Goal: Information Seeking & Learning: Learn about a topic

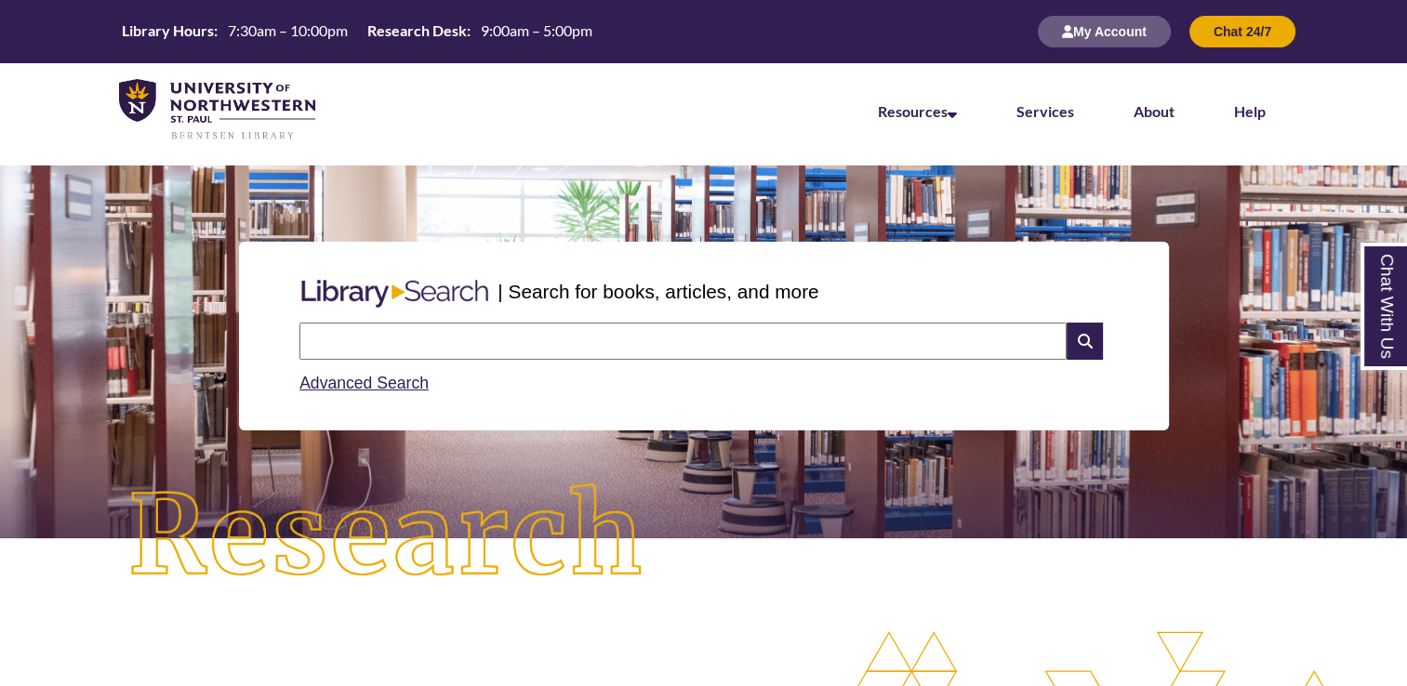
click at [1360, 130] on nav "Resources Find Resources Library Search Databases & Articles Interlibrary Loan …" at bounding box center [703, 109] width 1407 height 93
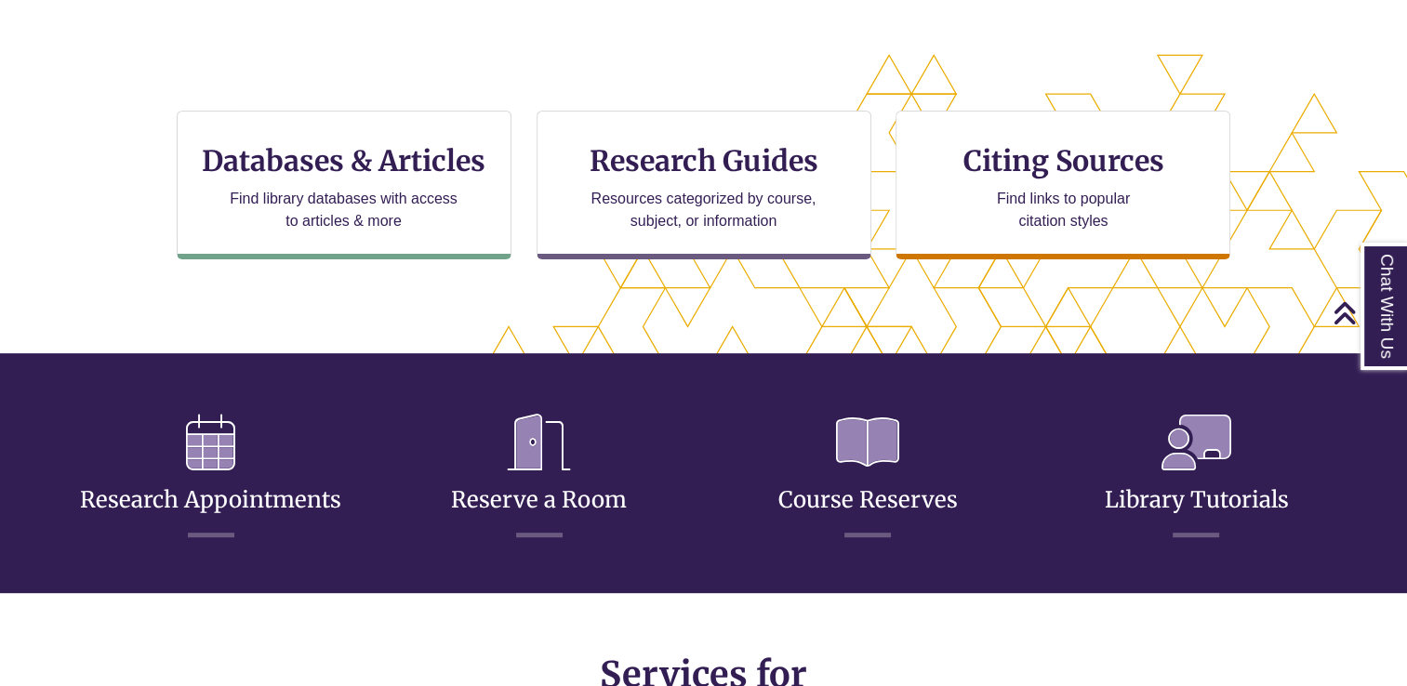
scroll to position [580, 0]
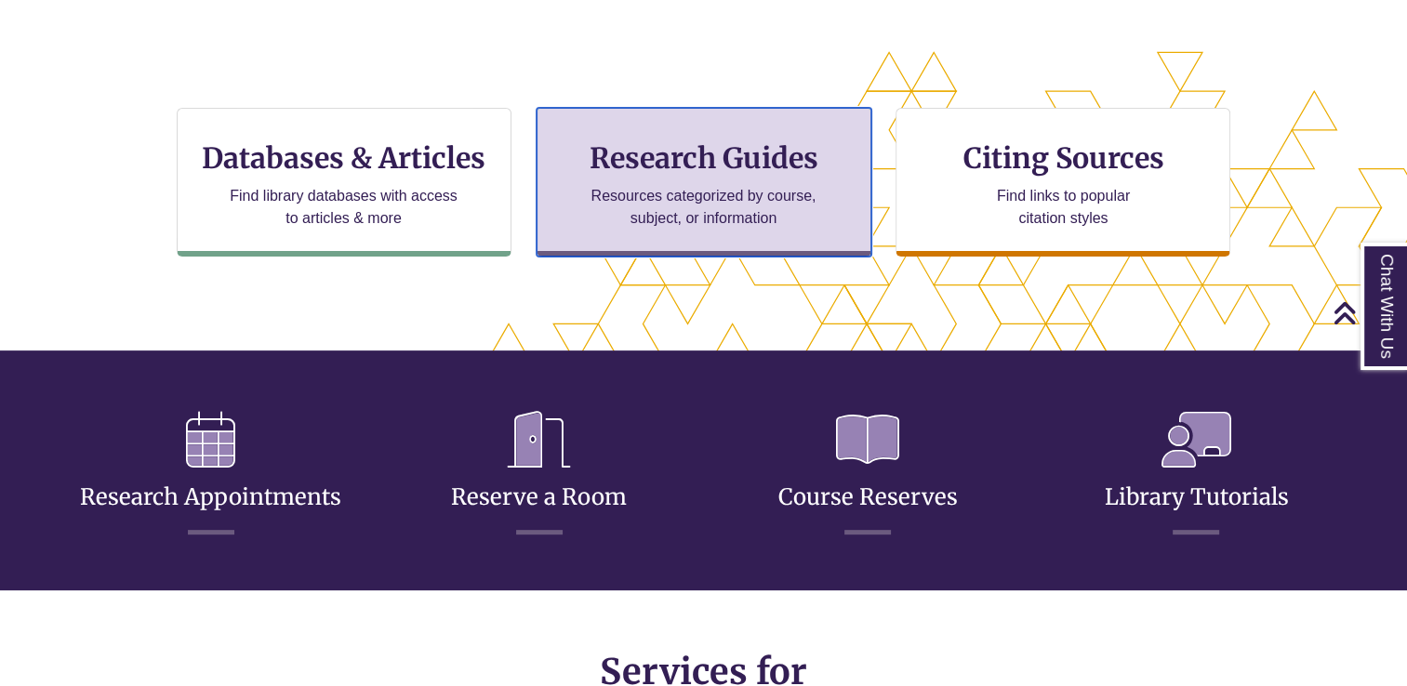
click at [792, 154] on h3 "Research Guides" at bounding box center [703, 157] width 303 height 35
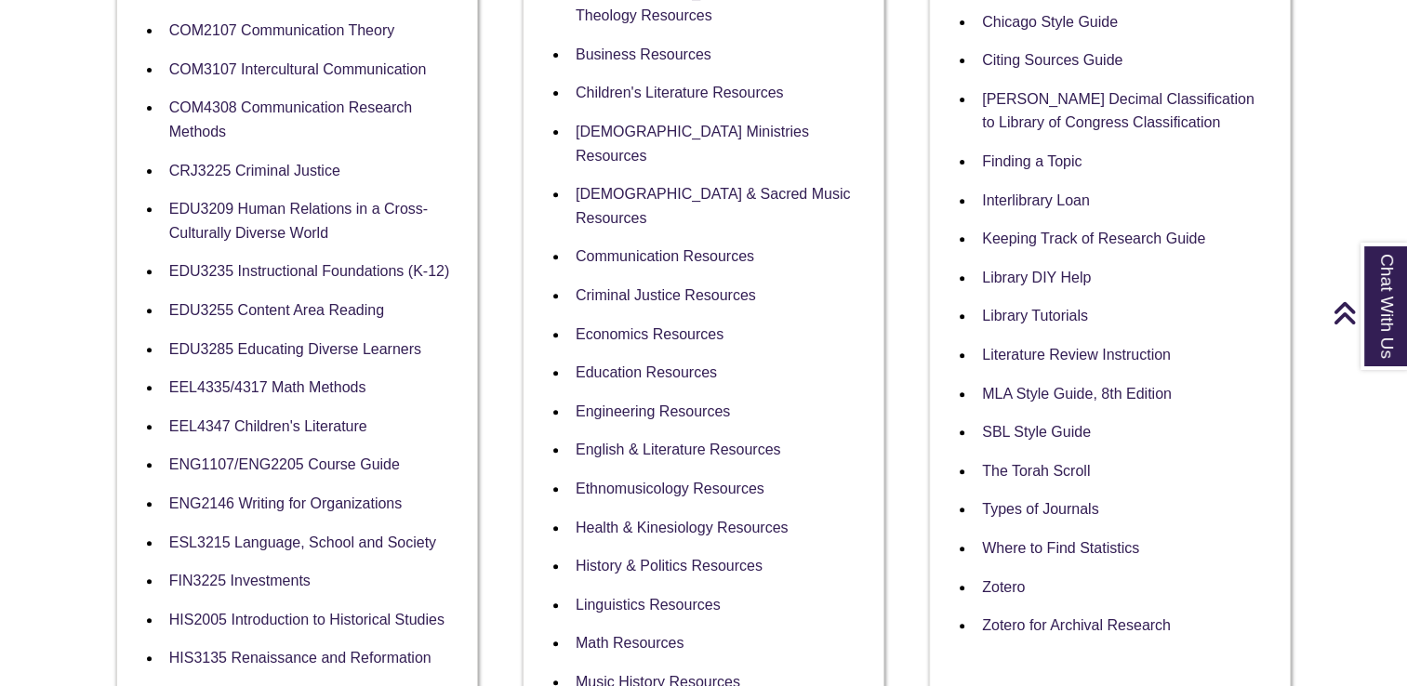
scroll to position [692, 0]
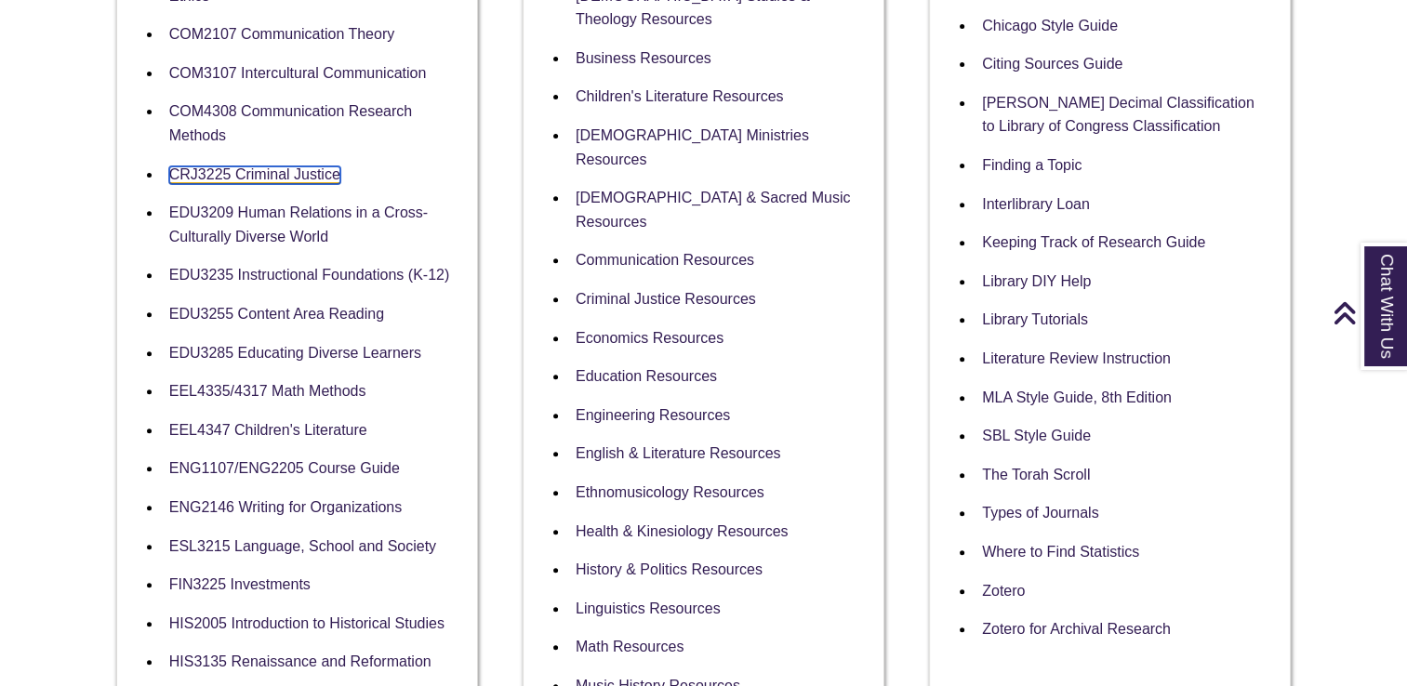
click at [234, 179] on link "CRJ3225 Criminal Justice" at bounding box center [254, 175] width 171 height 18
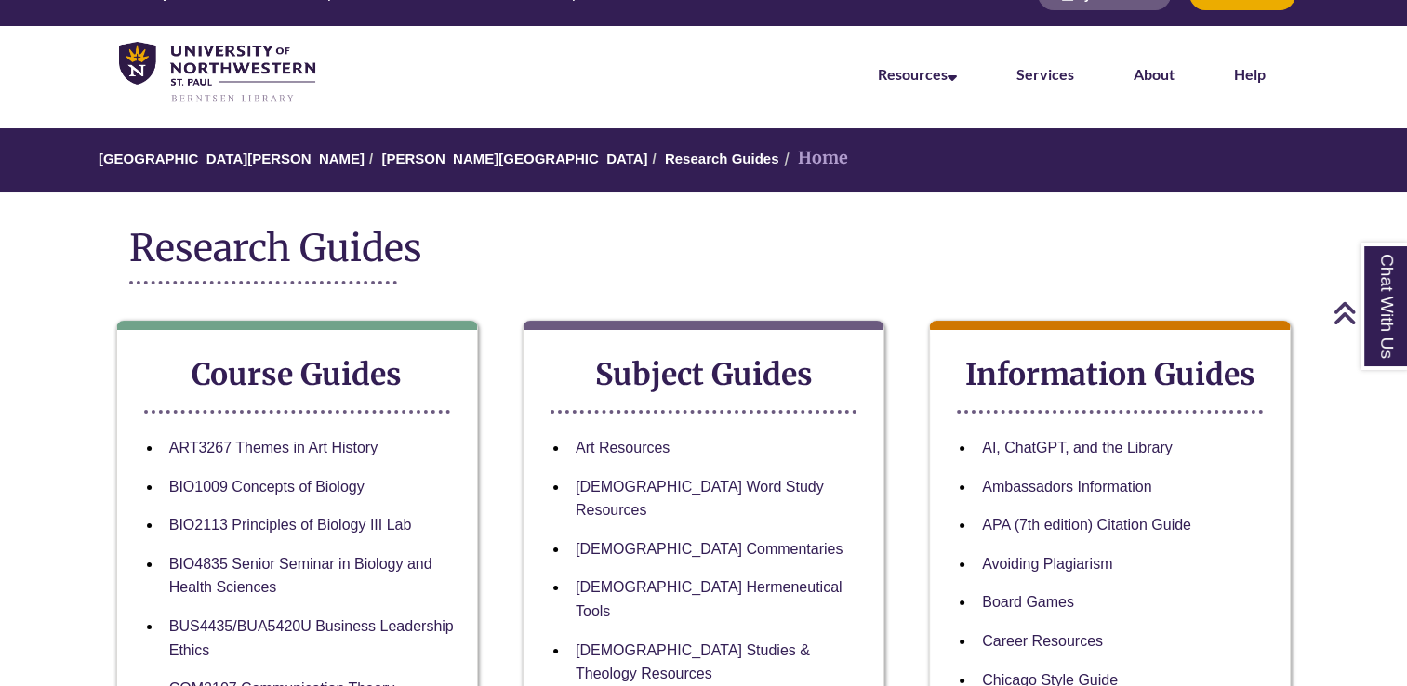
scroll to position [0, 0]
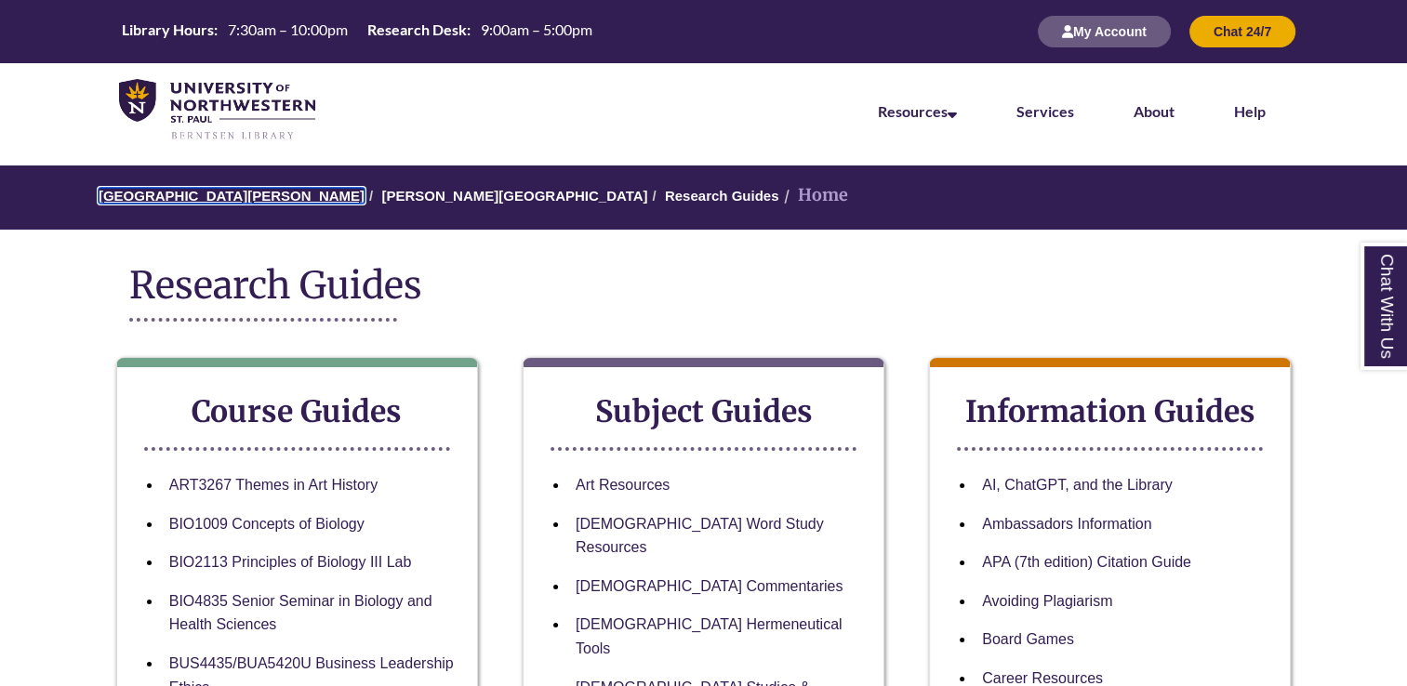
click at [268, 200] on link "[GEOGRAPHIC_DATA][PERSON_NAME]" at bounding box center [232, 196] width 266 height 16
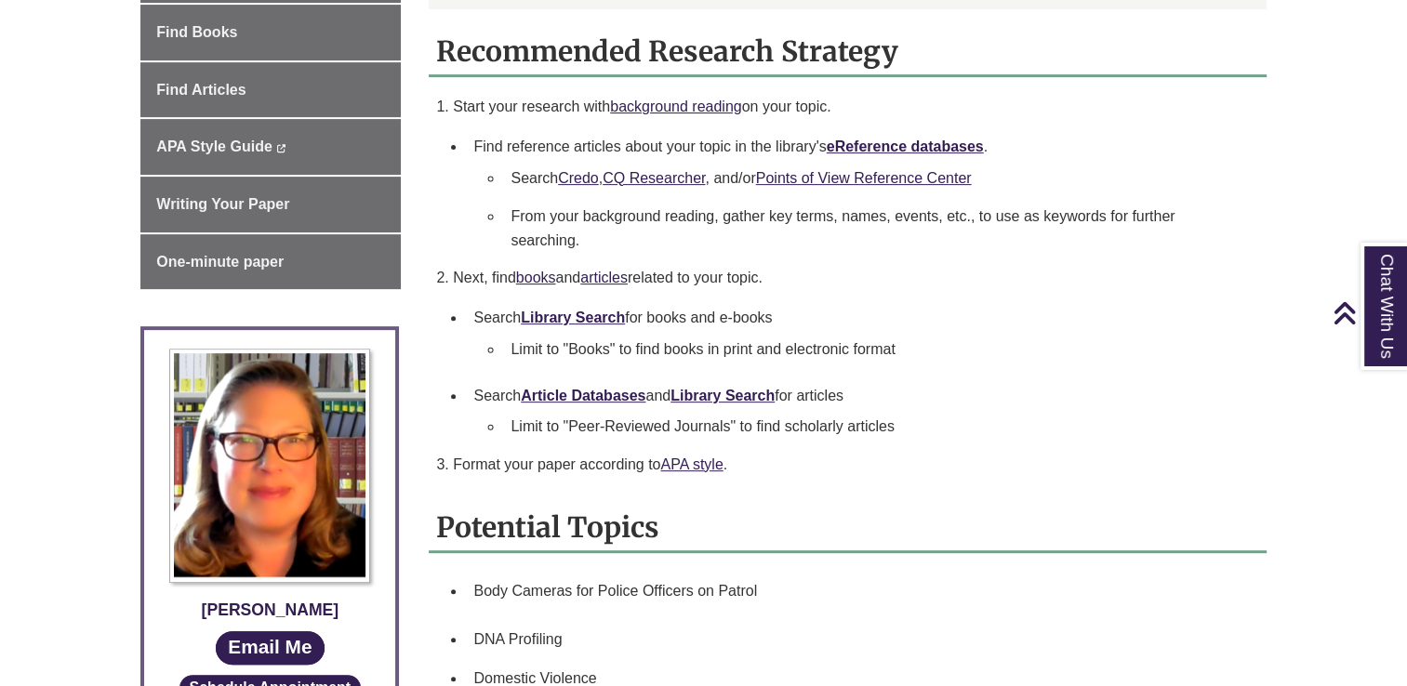
scroll to position [636, 0]
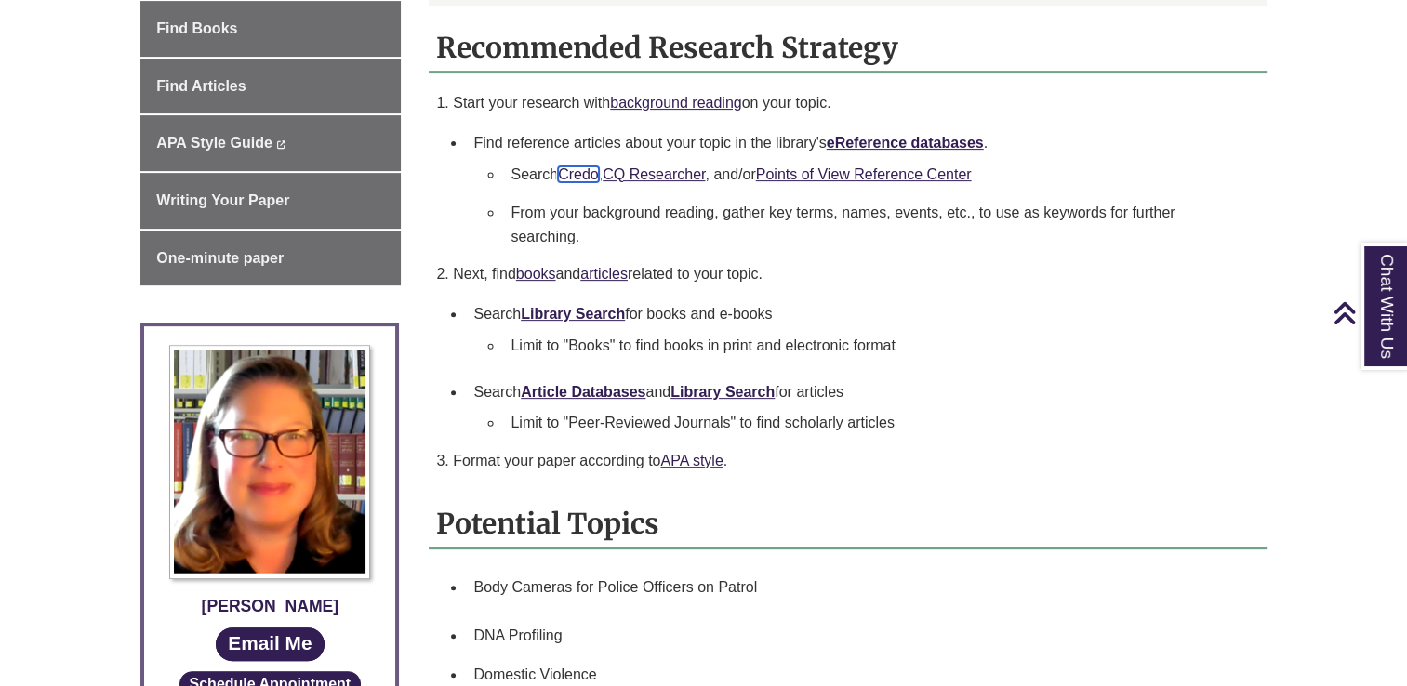
click at [581, 175] on link "Credo" at bounding box center [578, 174] width 41 height 16
click at [1365, 43] on body "Skip to Main Content Library Hours: 7:30am – 10:00pm Research Desk: 9:00am – 5:…" at bounding box center [703, 667] width 1407 height 2606
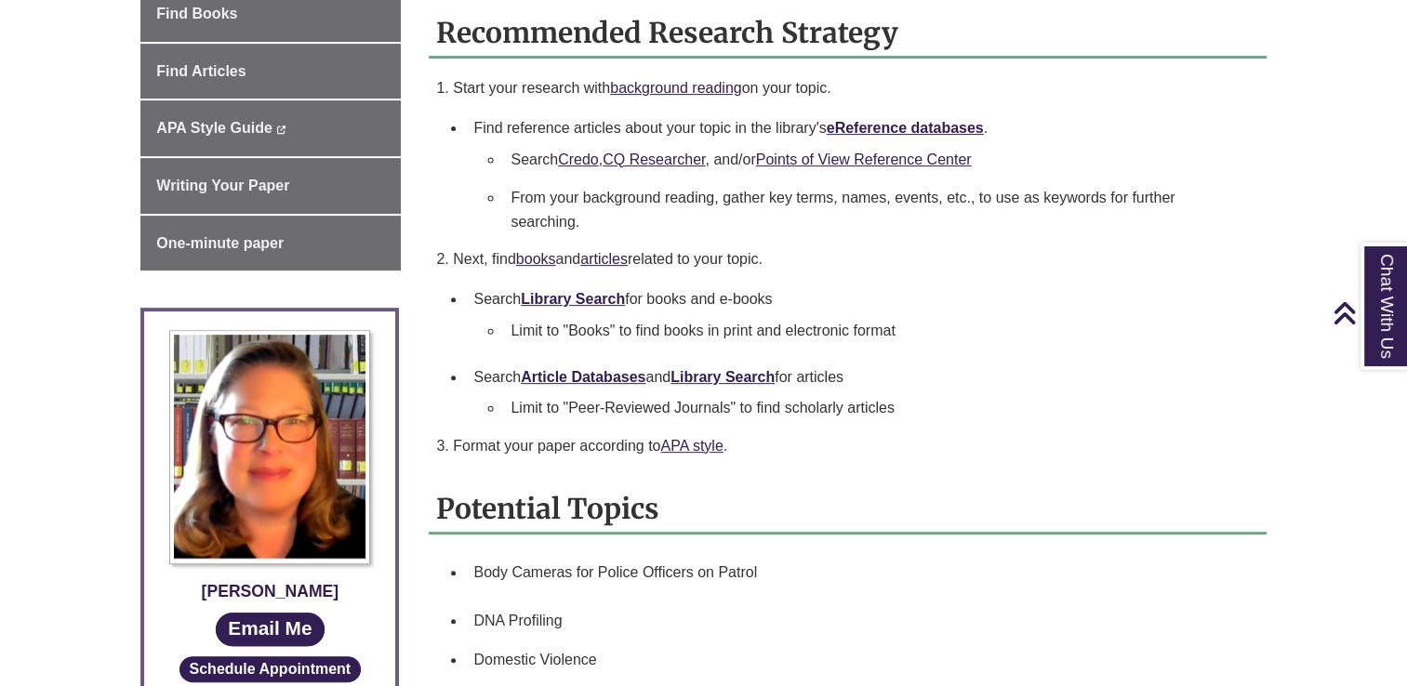
scroll to position [653, 0]
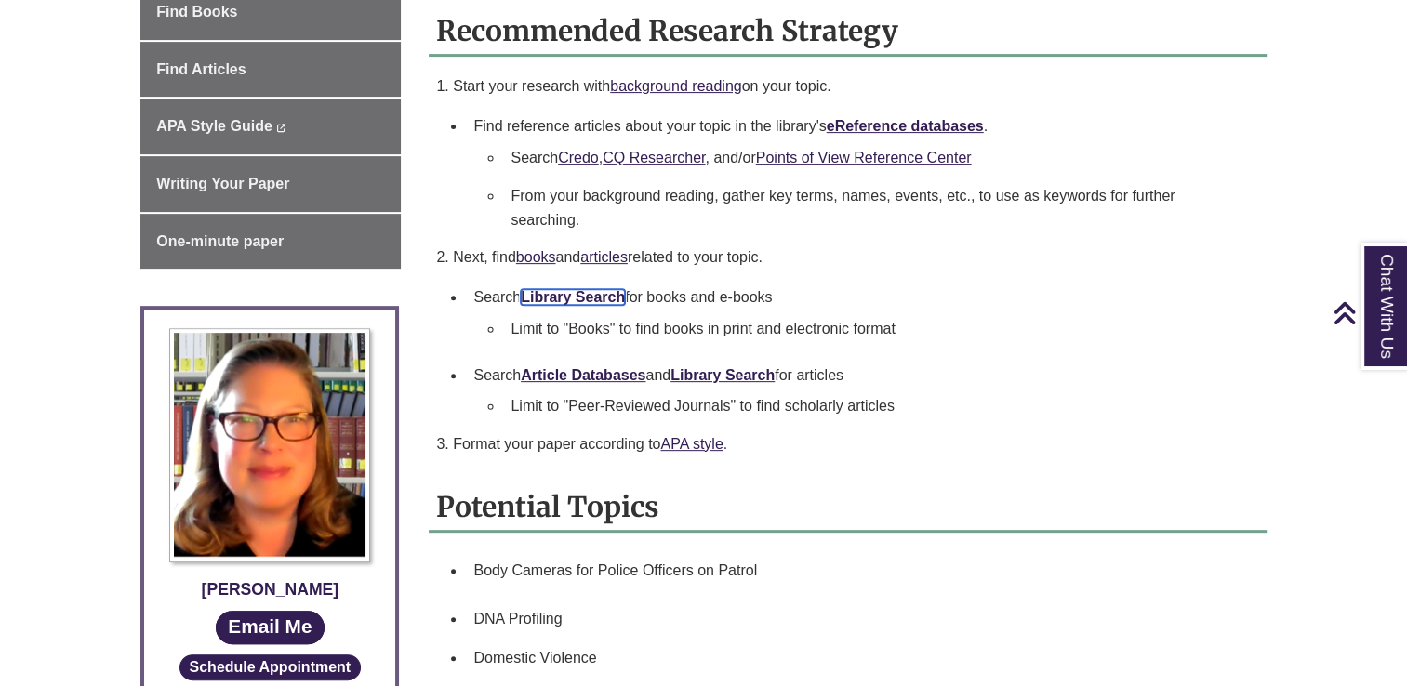
click at [577, 295] on link "Library Search" at bounding box center [573, 297] width 104 height 16
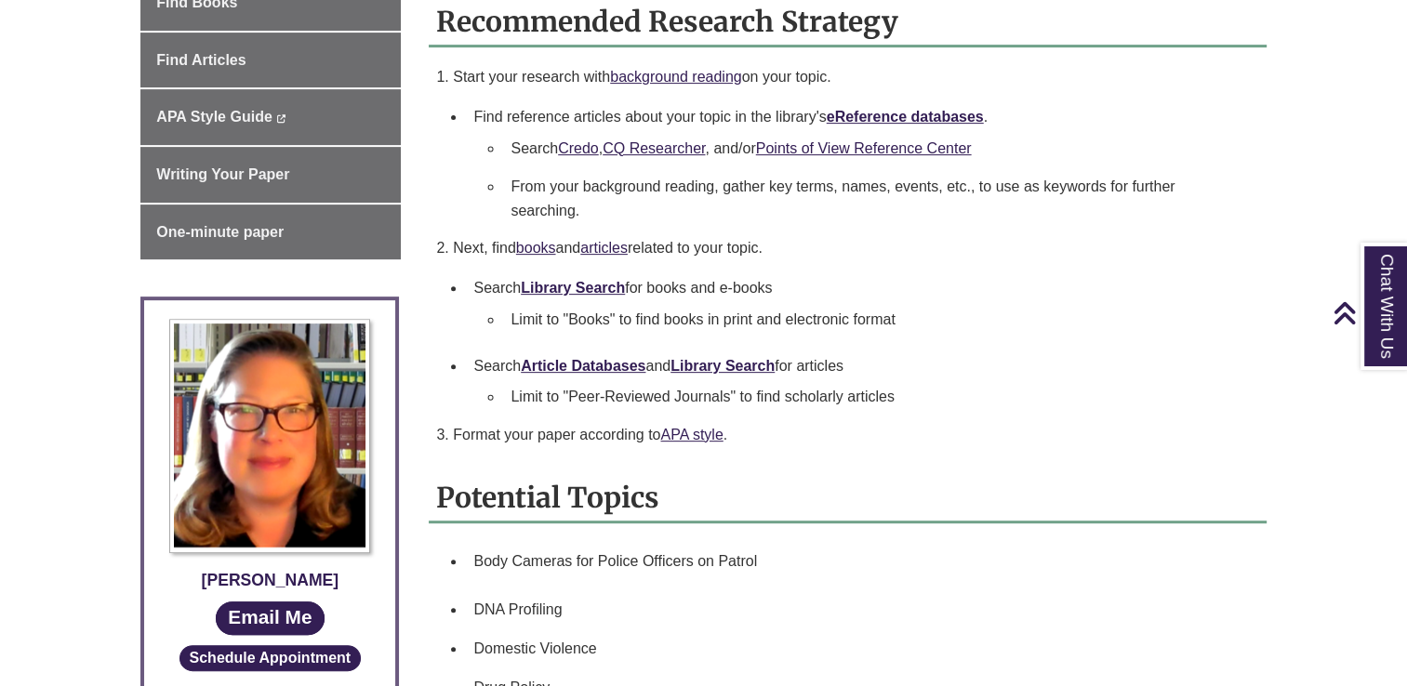
scroll to position [769, 0]
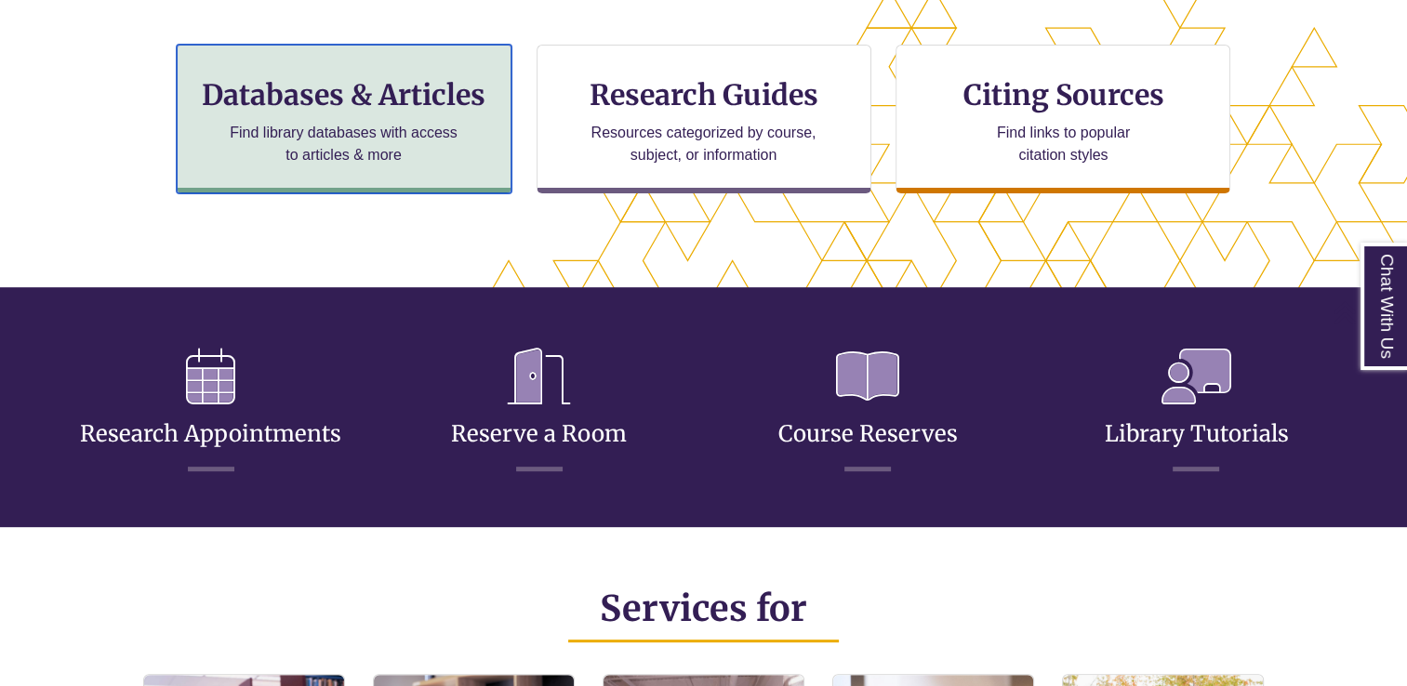
click at [378, 147] on p "Find library databases with access to articles & more" at bounding box center [343, 144] width 243 height 45
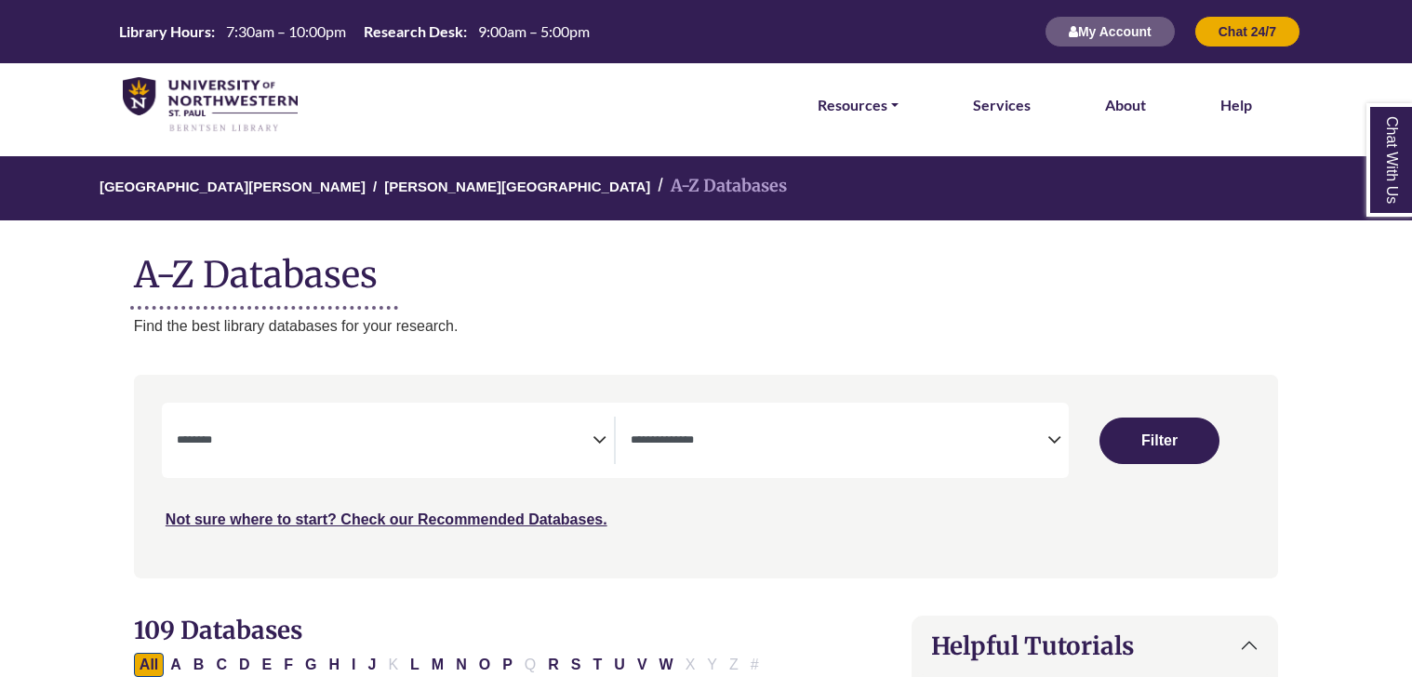
select select "Database Subject Filter"
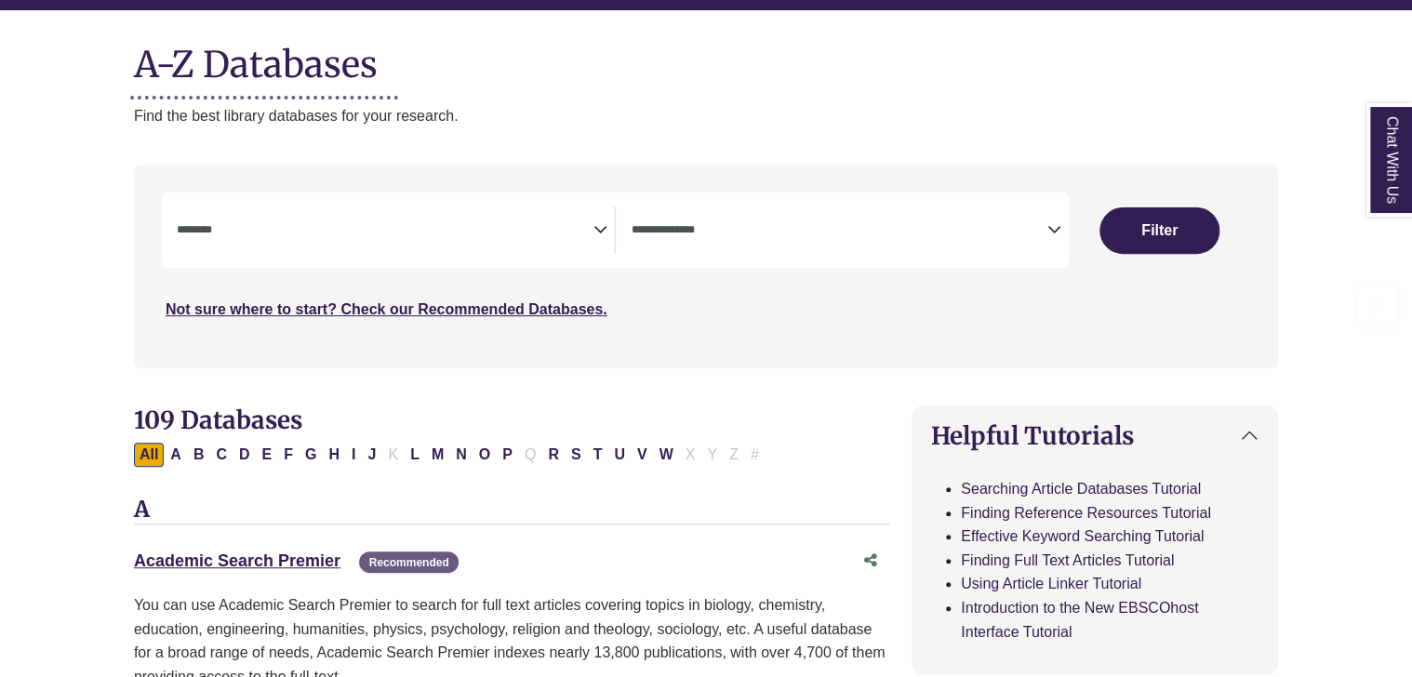
scroll to position [212, 0]
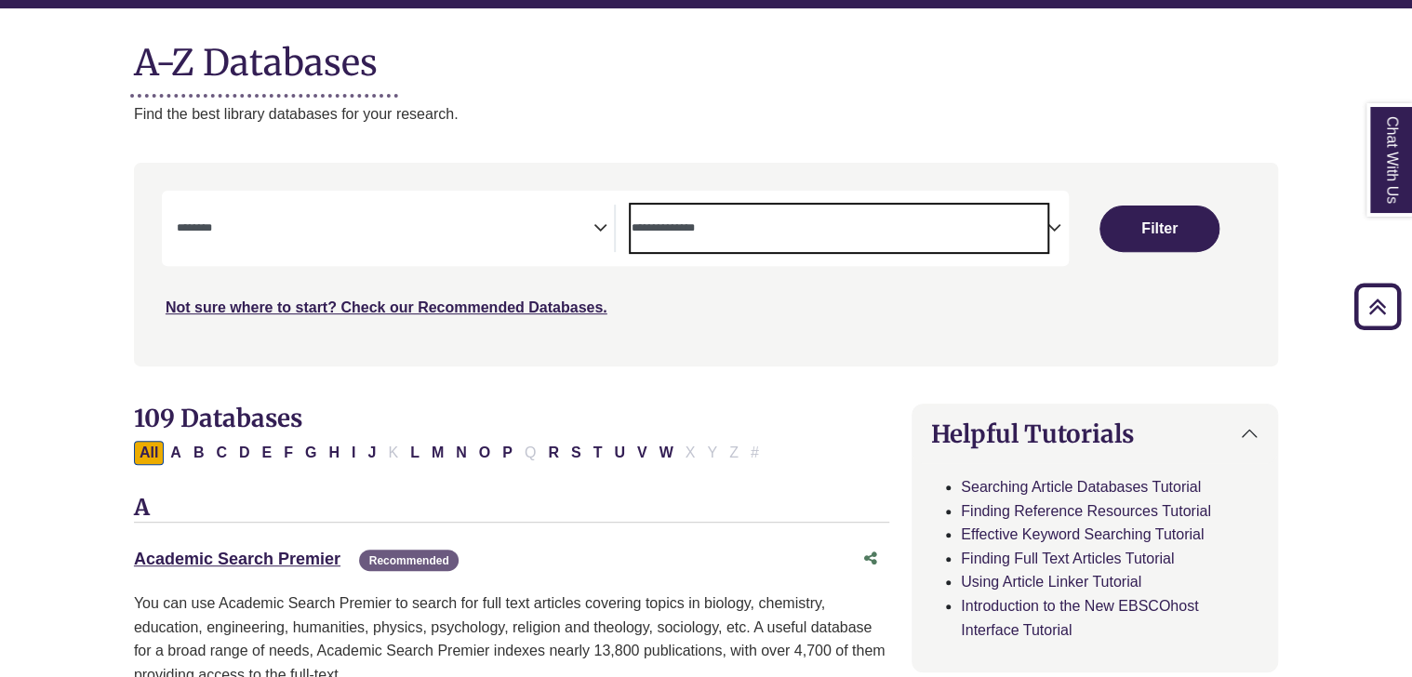
click at [1022, 219] on span "Search filters" at bounding box center [838, 226] width 417 height 16
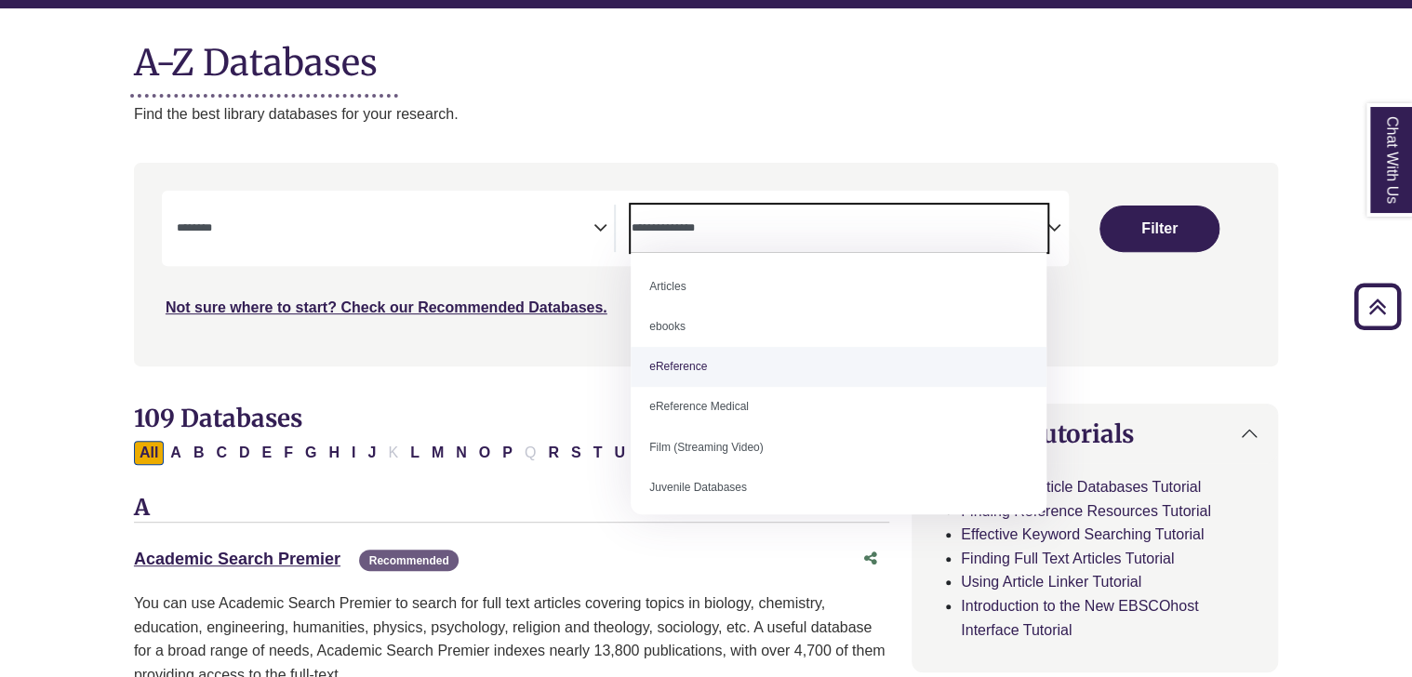
select select "*****"
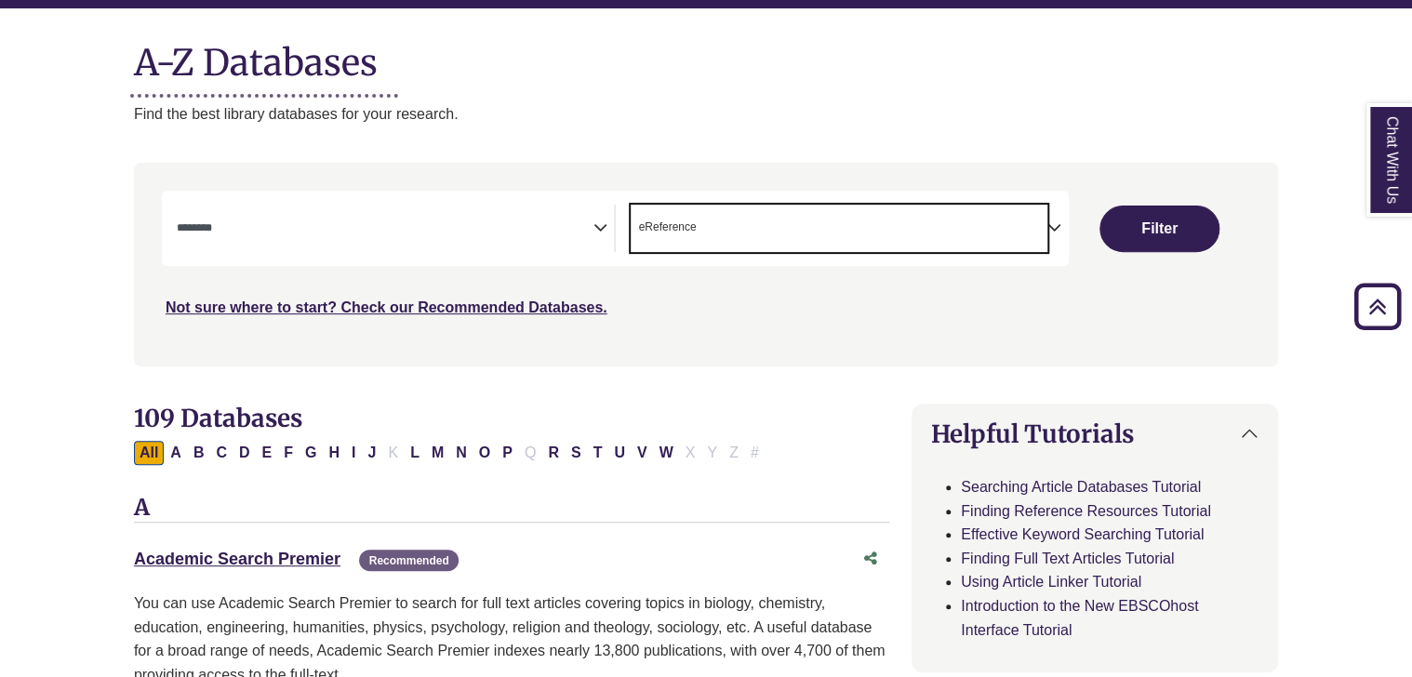
scroll to position [36, 0]
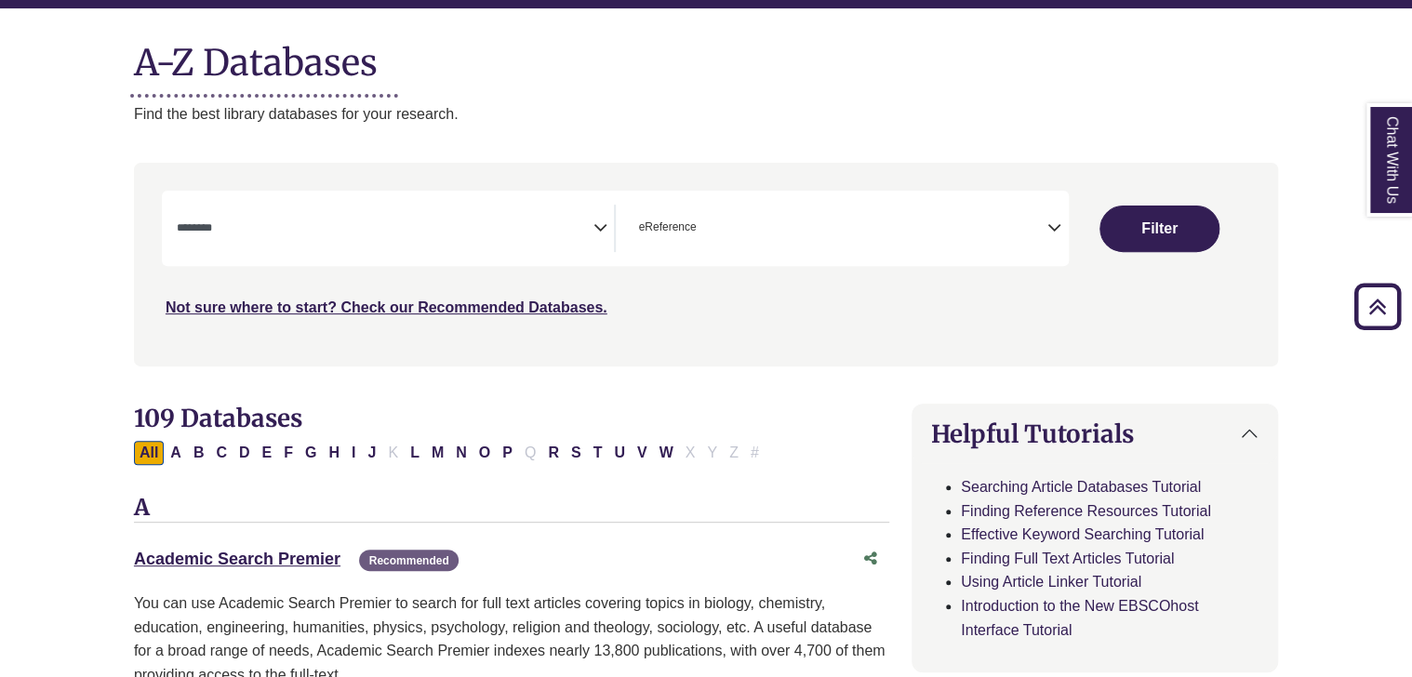
click at [837, 384] on div "**********" at bounding box center [706, 278] width 1166 height 231
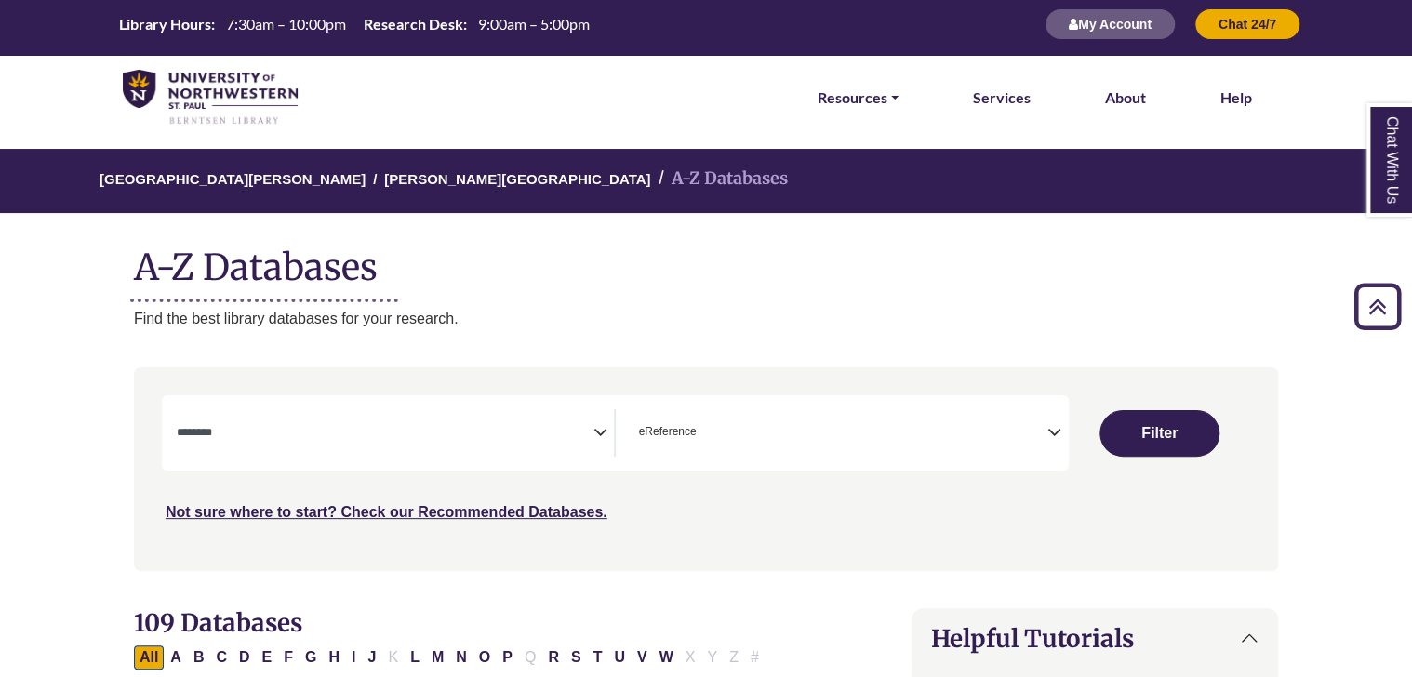
scroll to position [0, 0]
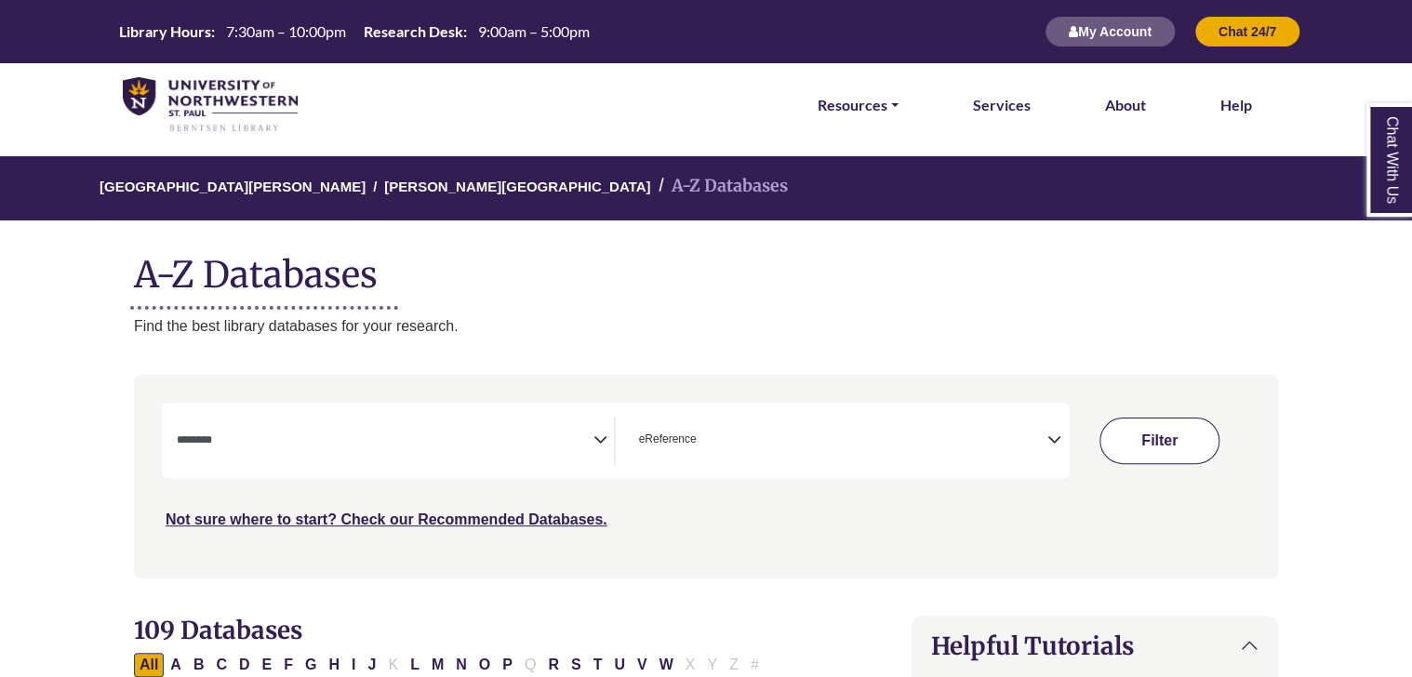
click at [1138, 437] on button "Filter" at bounding box center [1158, 441] width 119 height 46
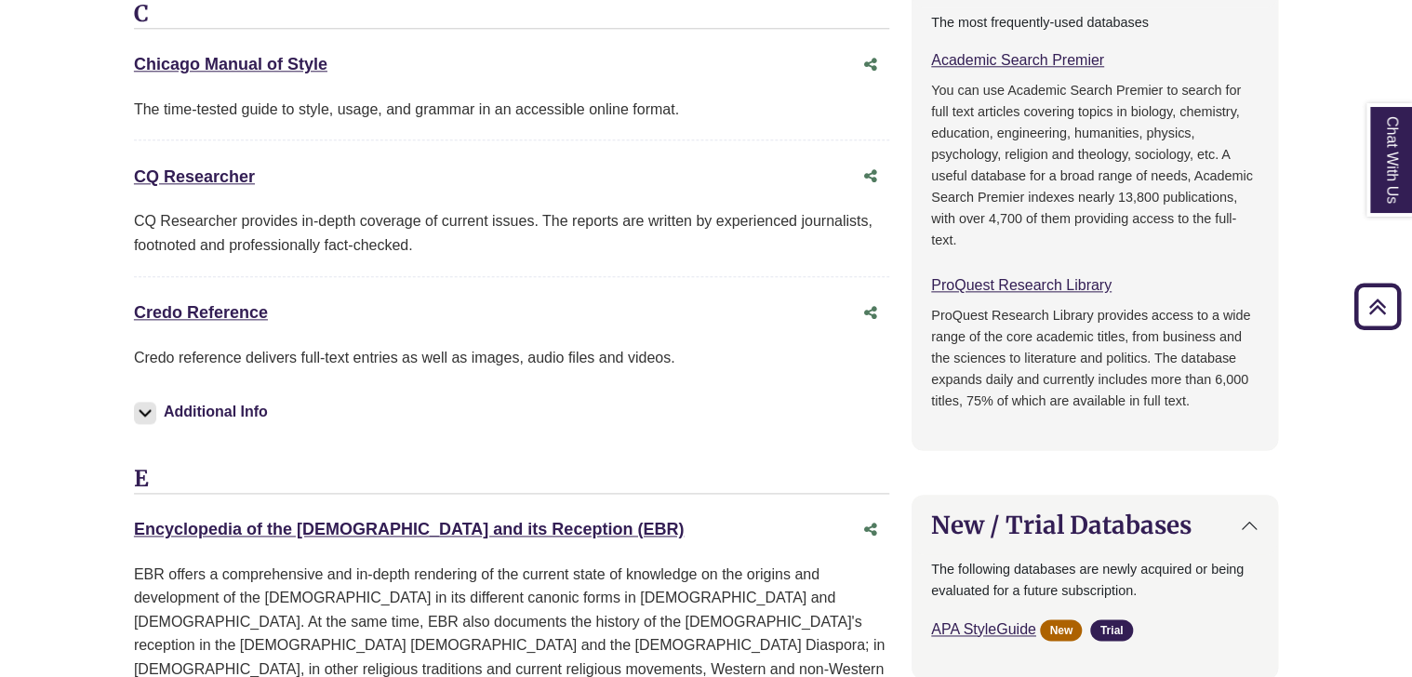
scroll to position [1040, 0]
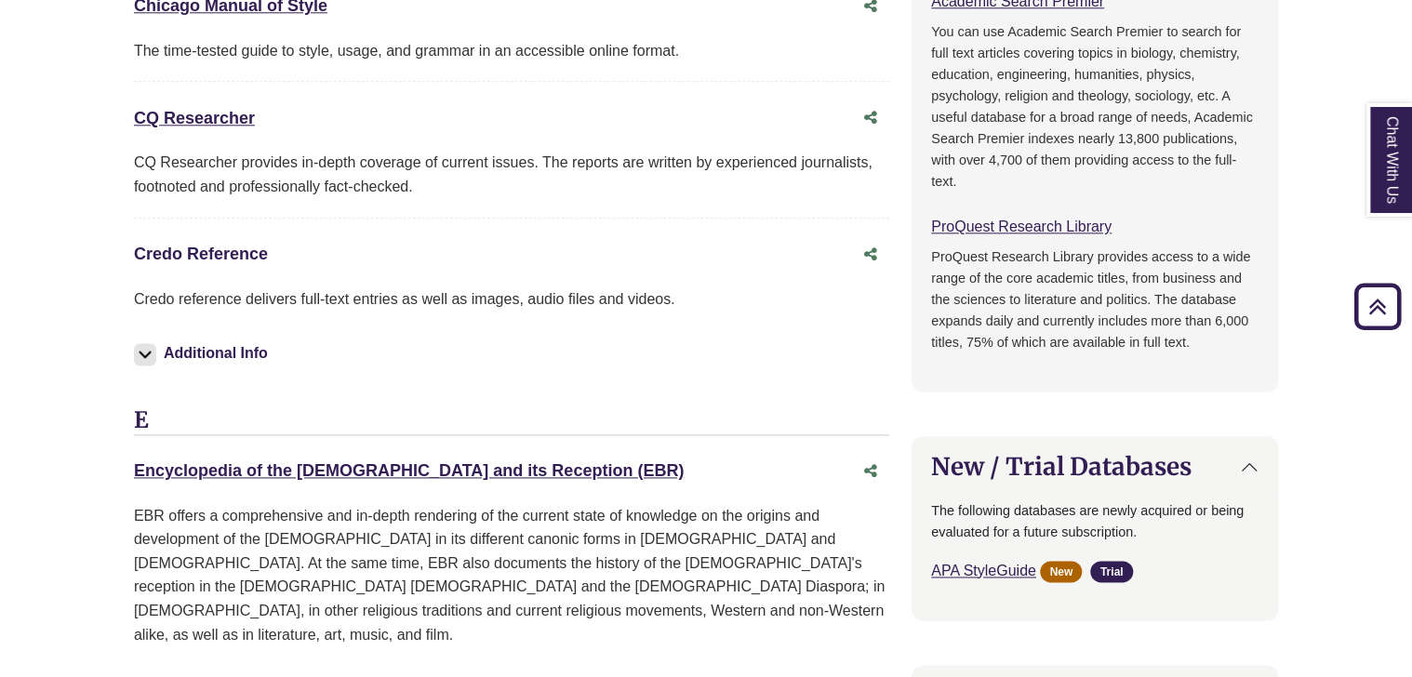
click at [212, 245] on link "Credo Reference This link opens in a new window" at bounding box center [201, 254] width 134 height 19
click at [232, 118] on link "CQ Researcher This link opens in a new window" at bounding box center [194, 118] width 121 height 19
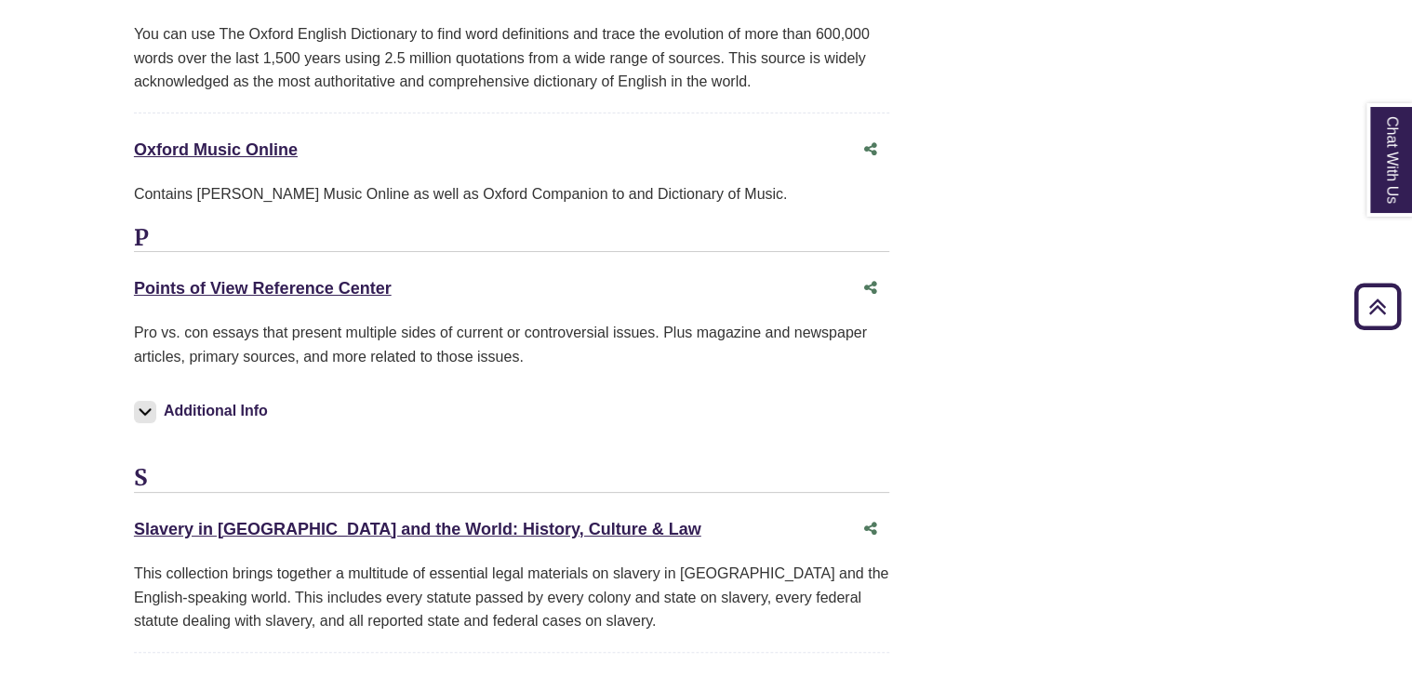
scroll to position [3277, 0]
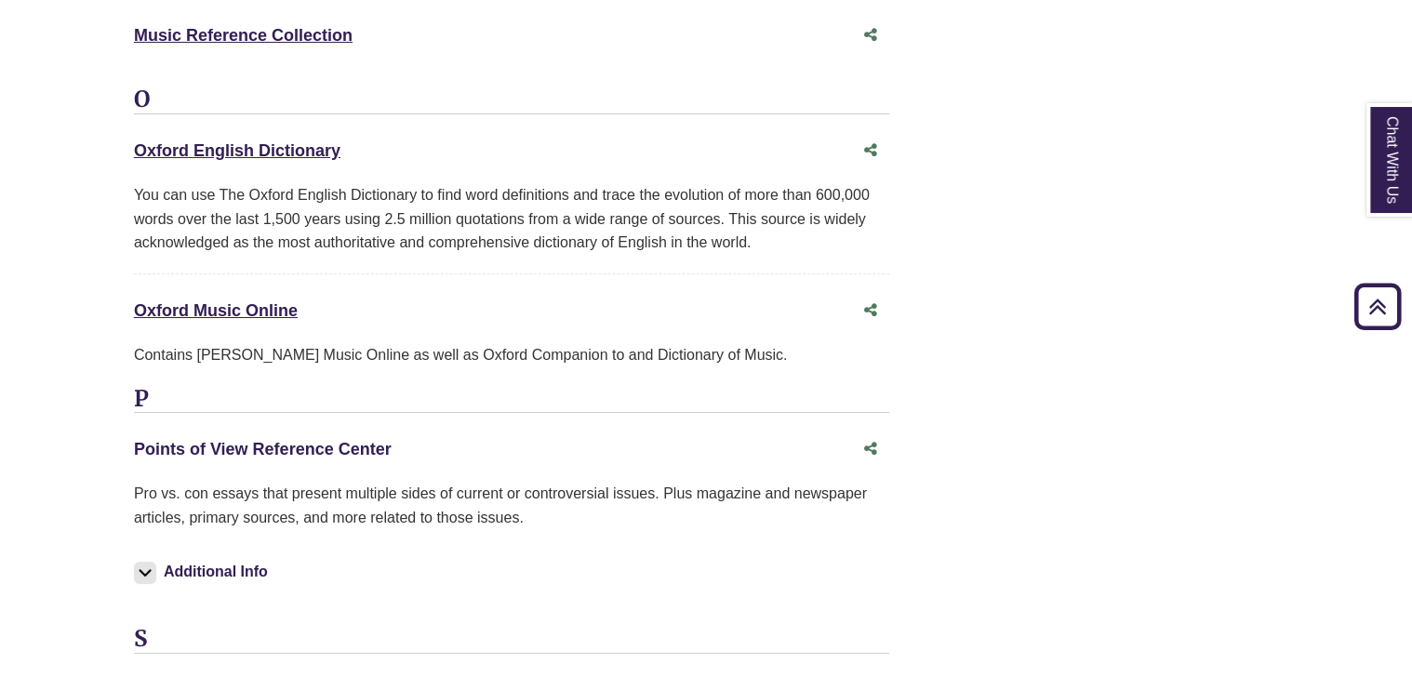
click at [202, 440] on link "Points of View Reference Center This link opens in a new window" at bounding box center [263, 449] width 258 height 19
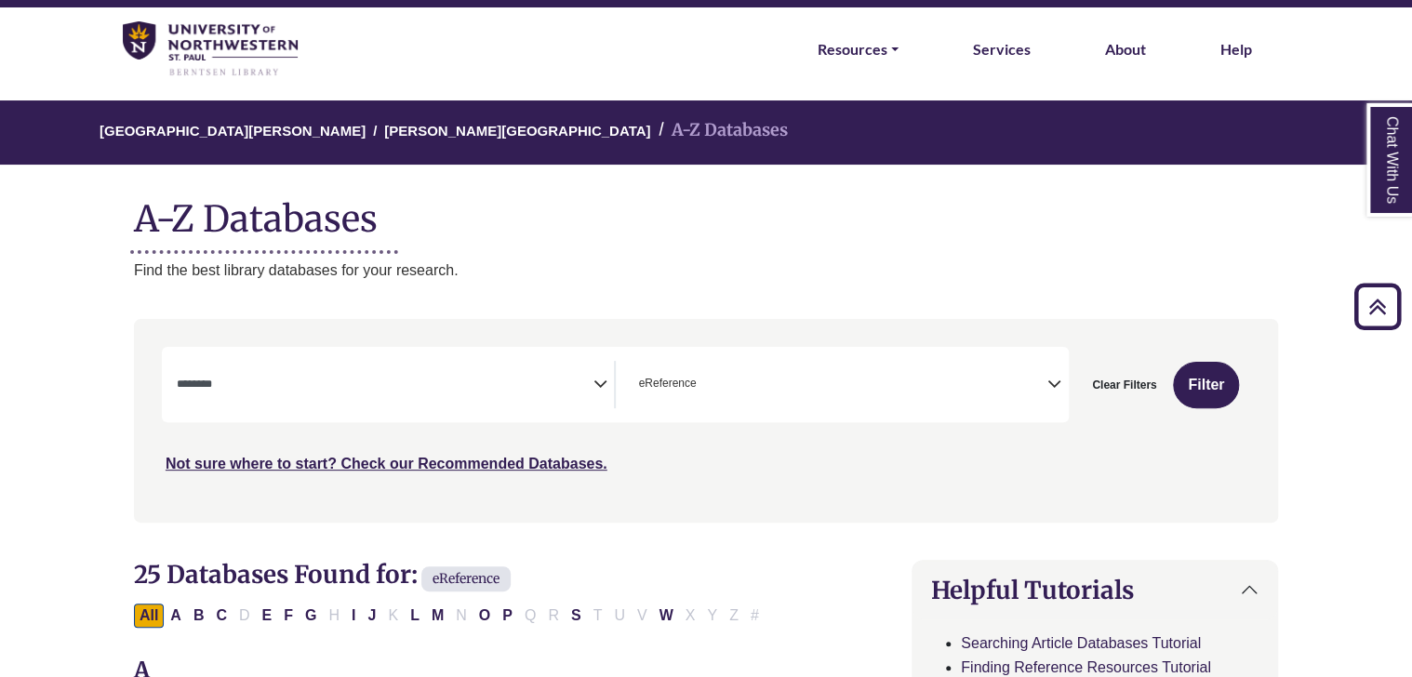
scroll to position [0, 0]
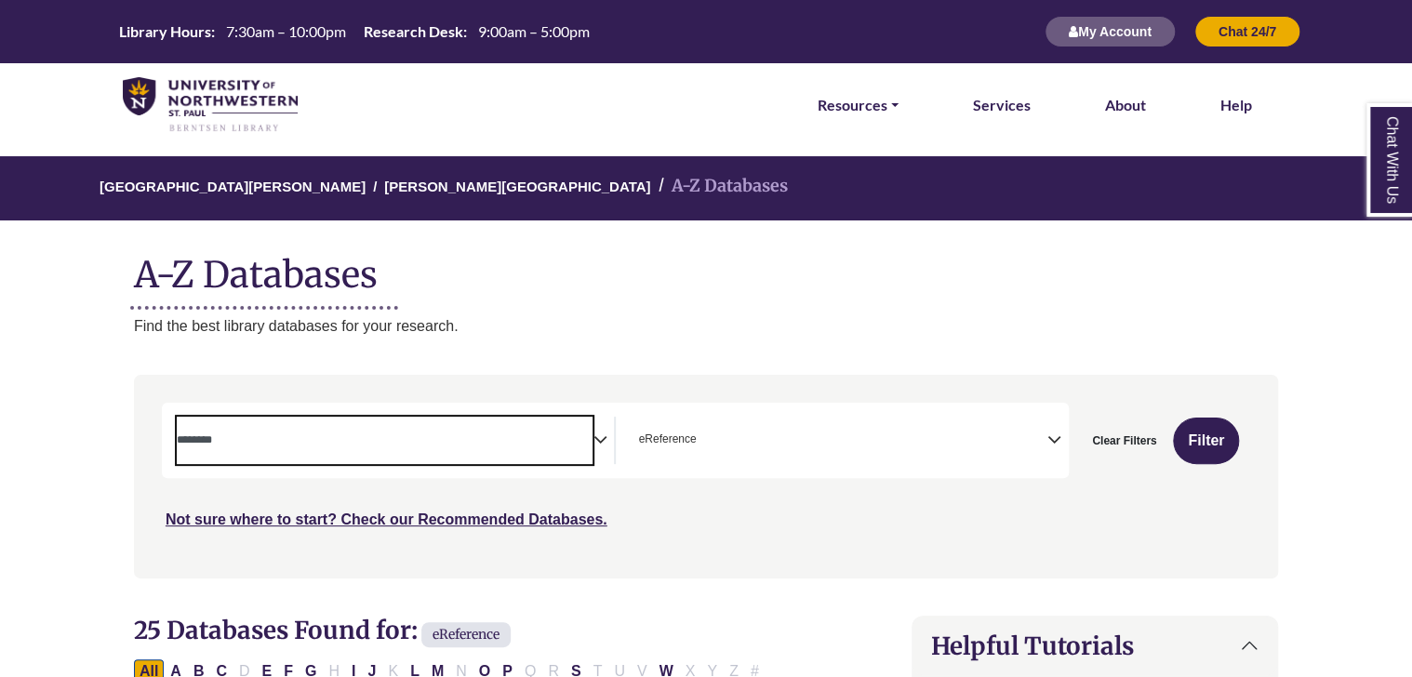
click at [361, 448] on textarea "Search" at bounding box center [385, 441] width 417 height 15
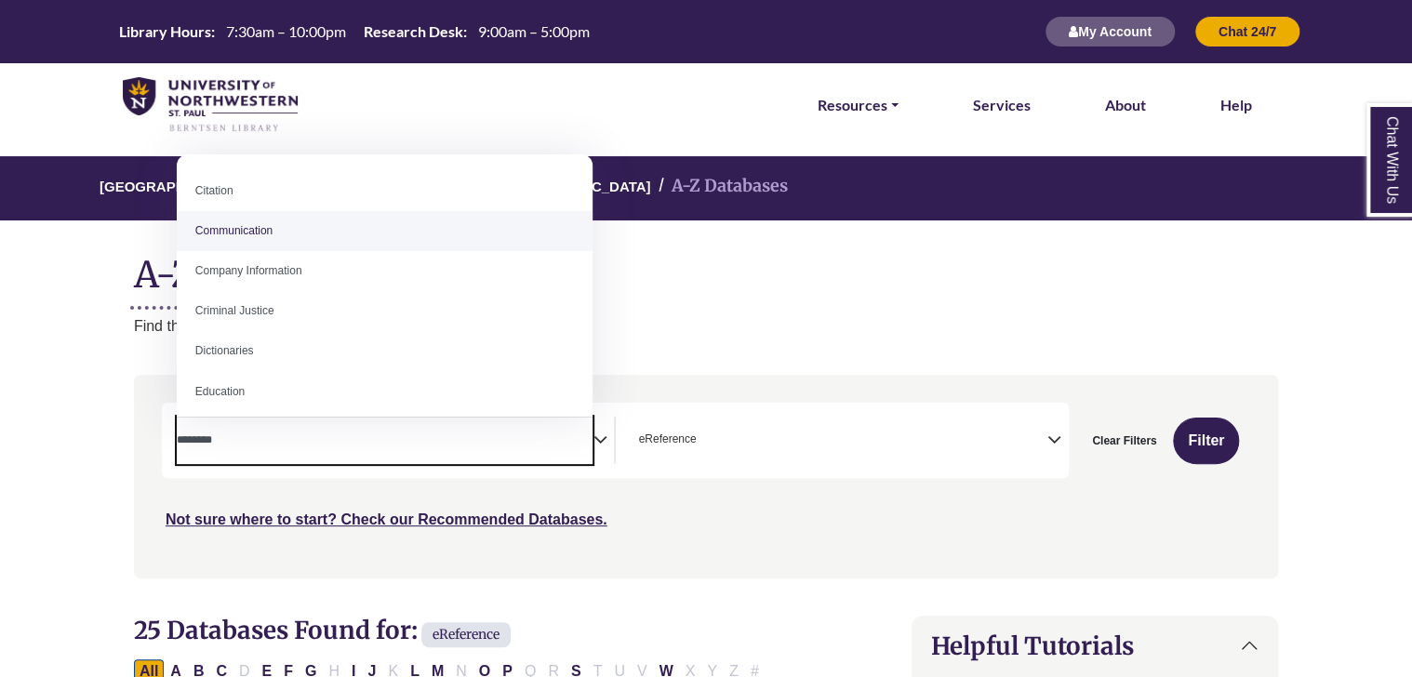
scroll to position [324, 0]
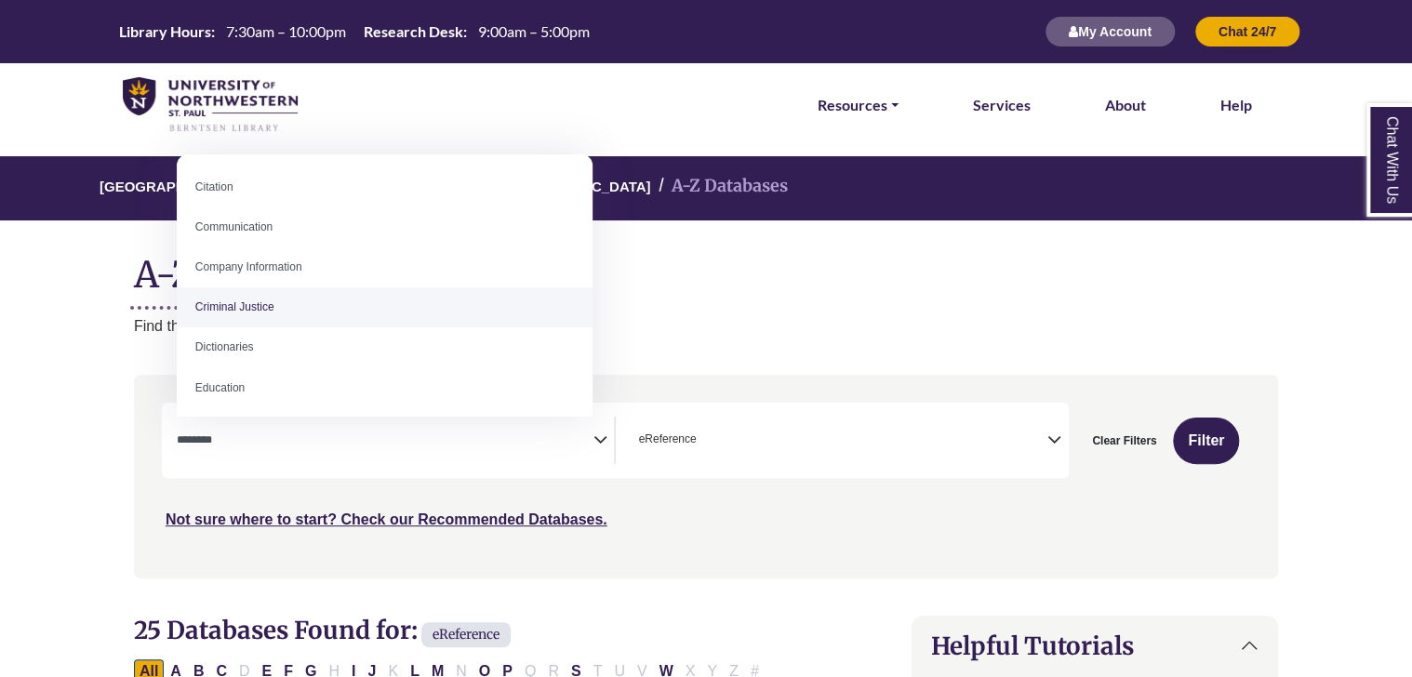
select select "******"
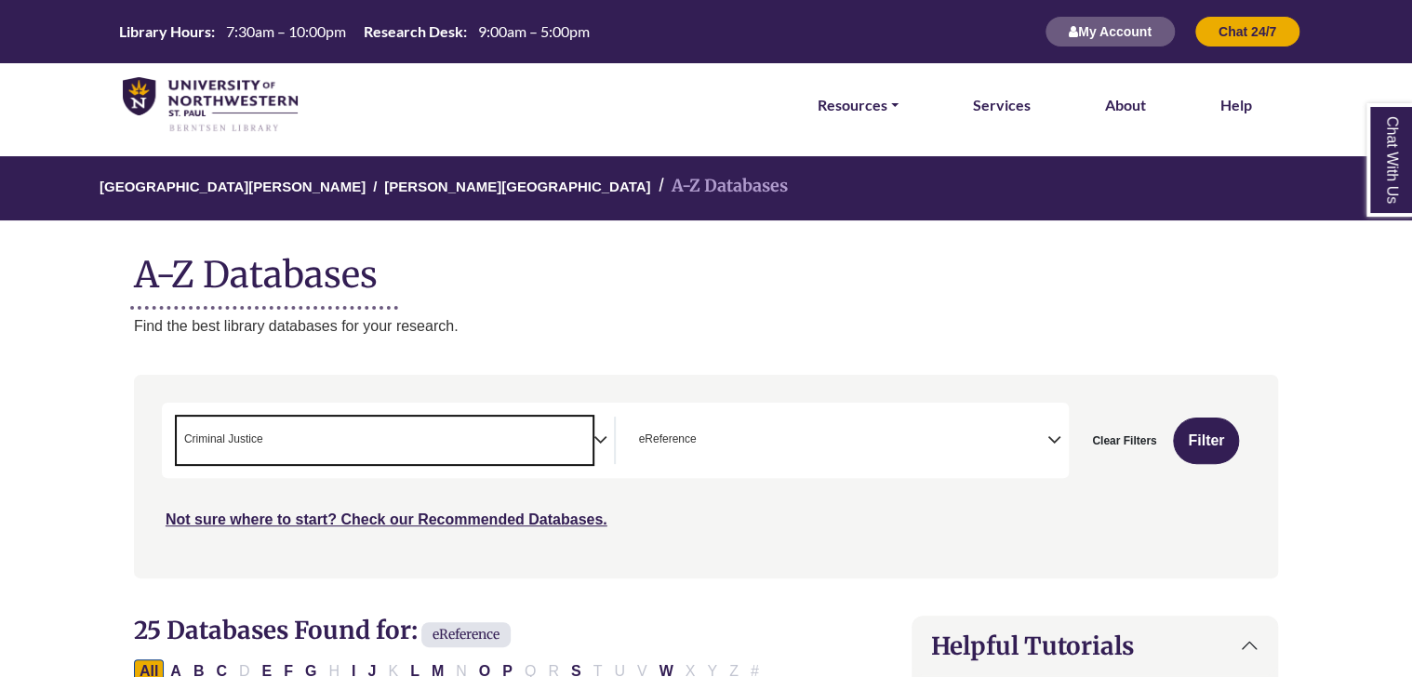
scroll to position [198, 0]
click at [718, 451] on span "× eReference" at bounding box center [838, 440] width 417 height 47
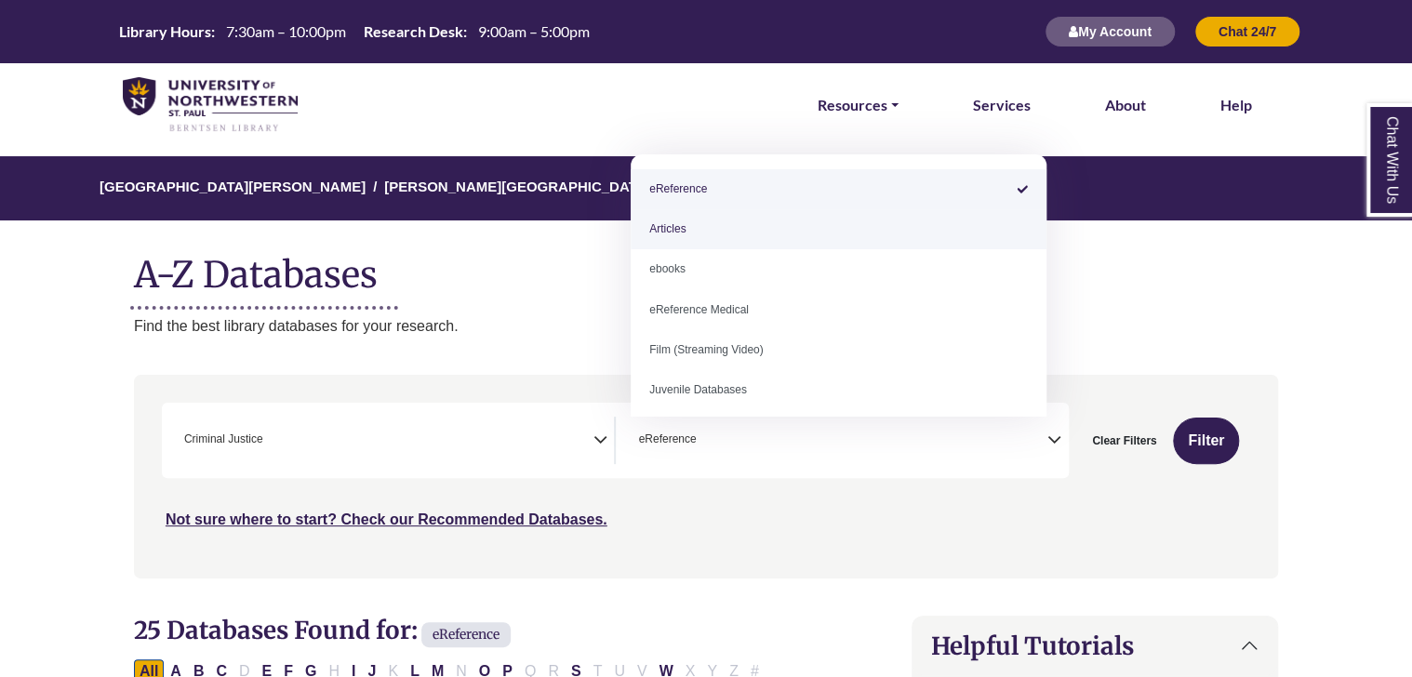
select select "*****"
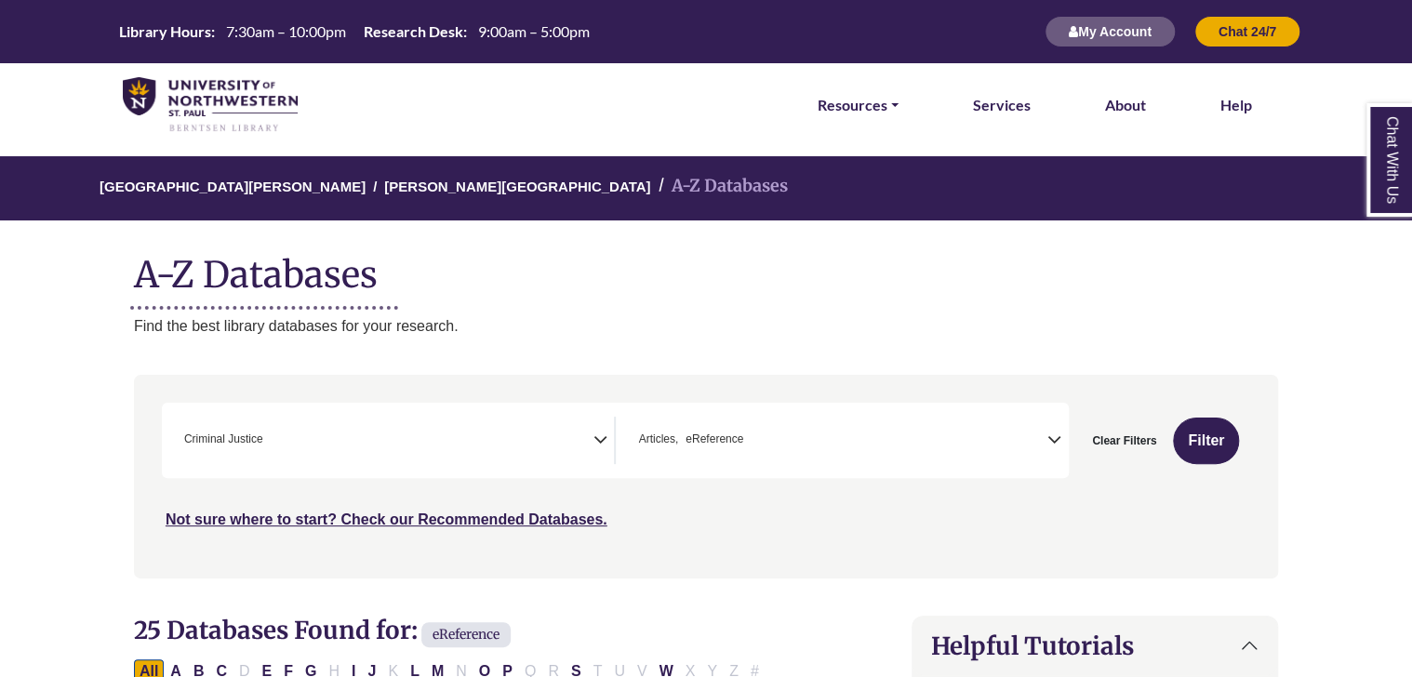
click at [743, 293] on h1 "A-Z Databases" at bounding box center [706, 267] width 1144 height 57
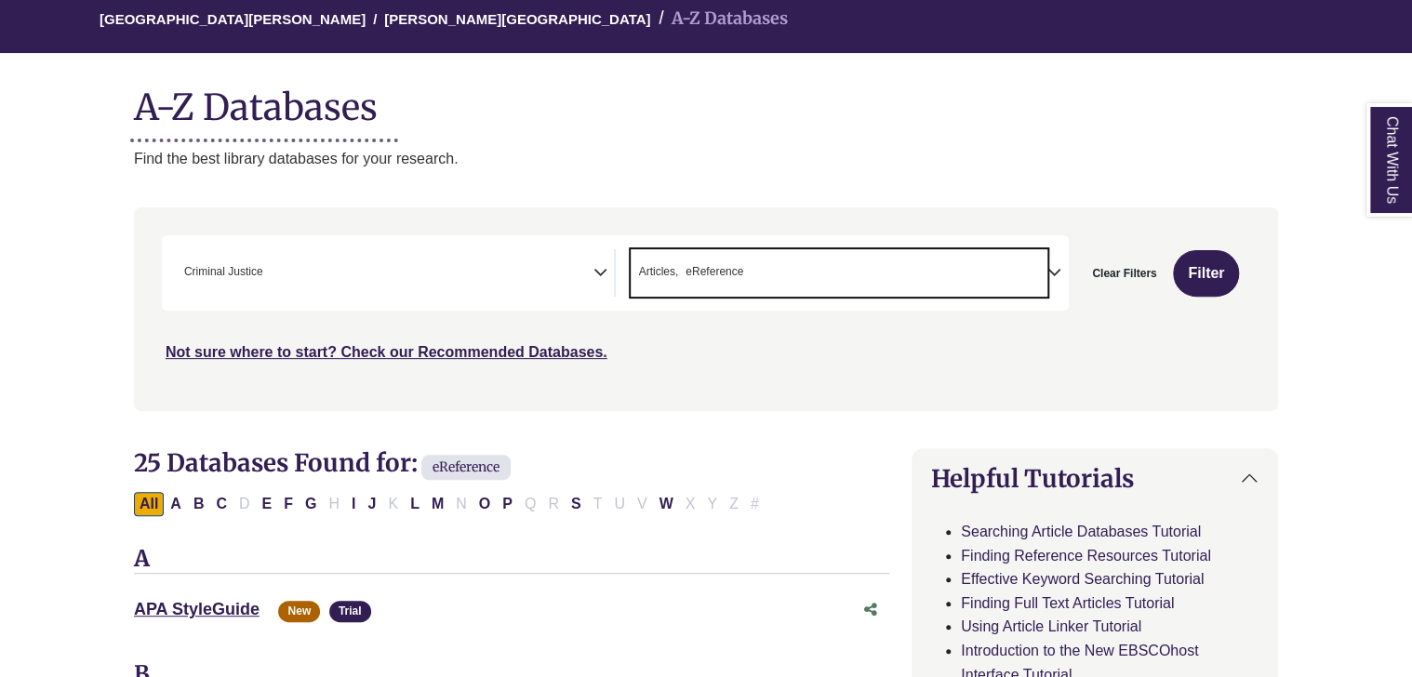
click at [820, 253] on span "× Articles × eReference" at bounding box center [838, 272] width 417 height 47
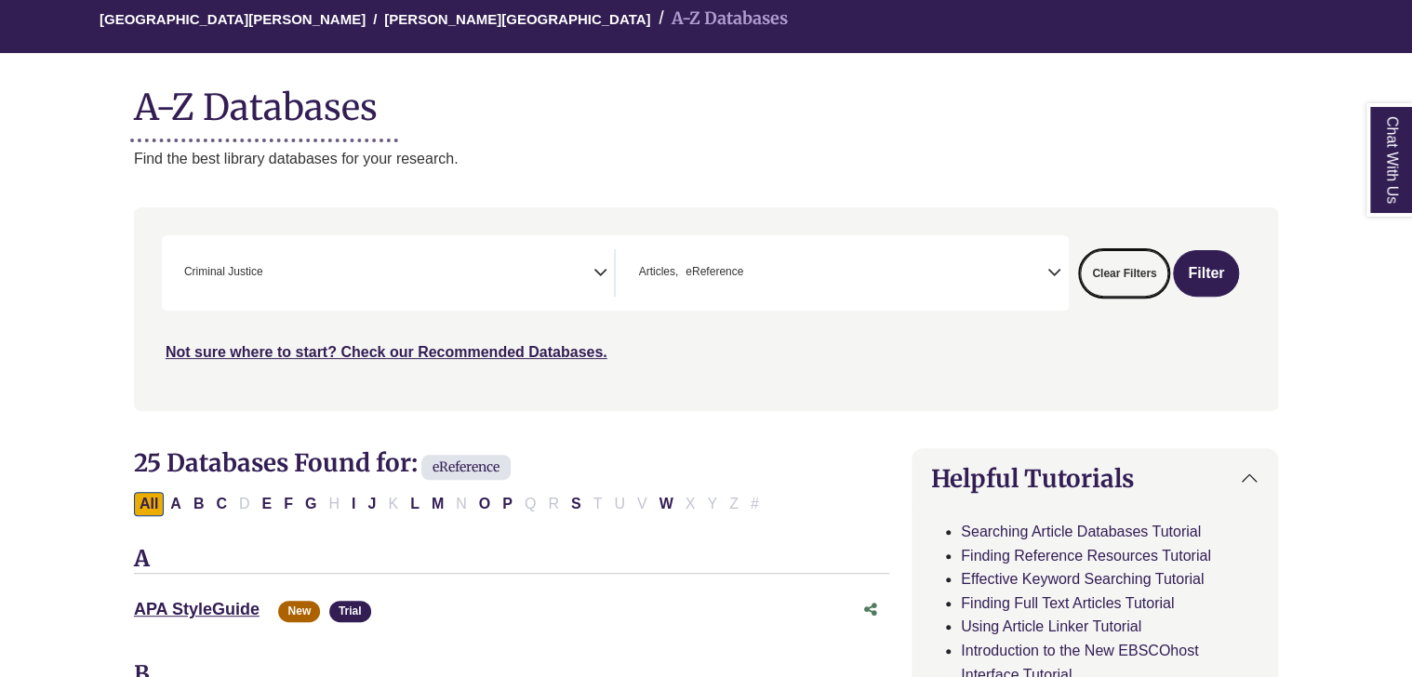
click at [1122, 273] on button "Clear Filters" at bounding box center [1124, 273] width 88 height 46
select select "Database Subject Filter"
select select "Database Types Filter"
select select "Database Subject Filter"
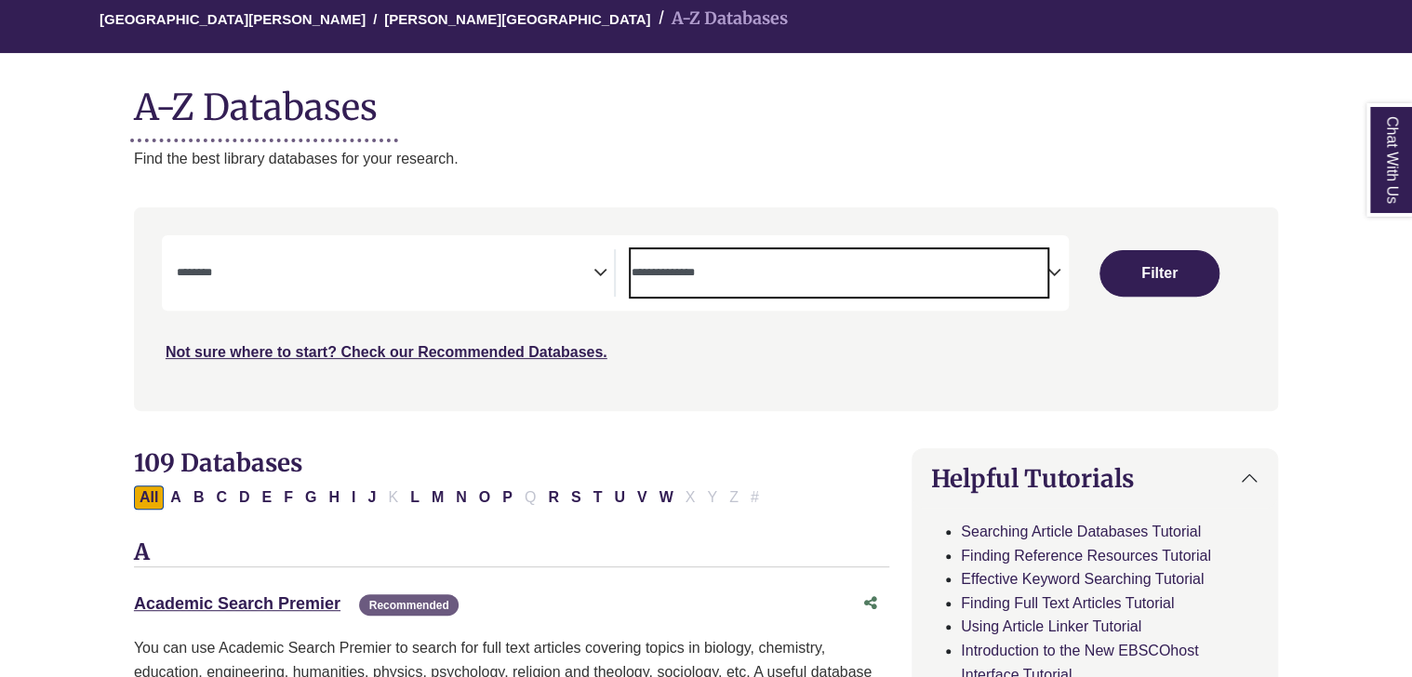
click at [892, 281] on textarea "Search" at bounding box center [838, 274] width 417 height 15
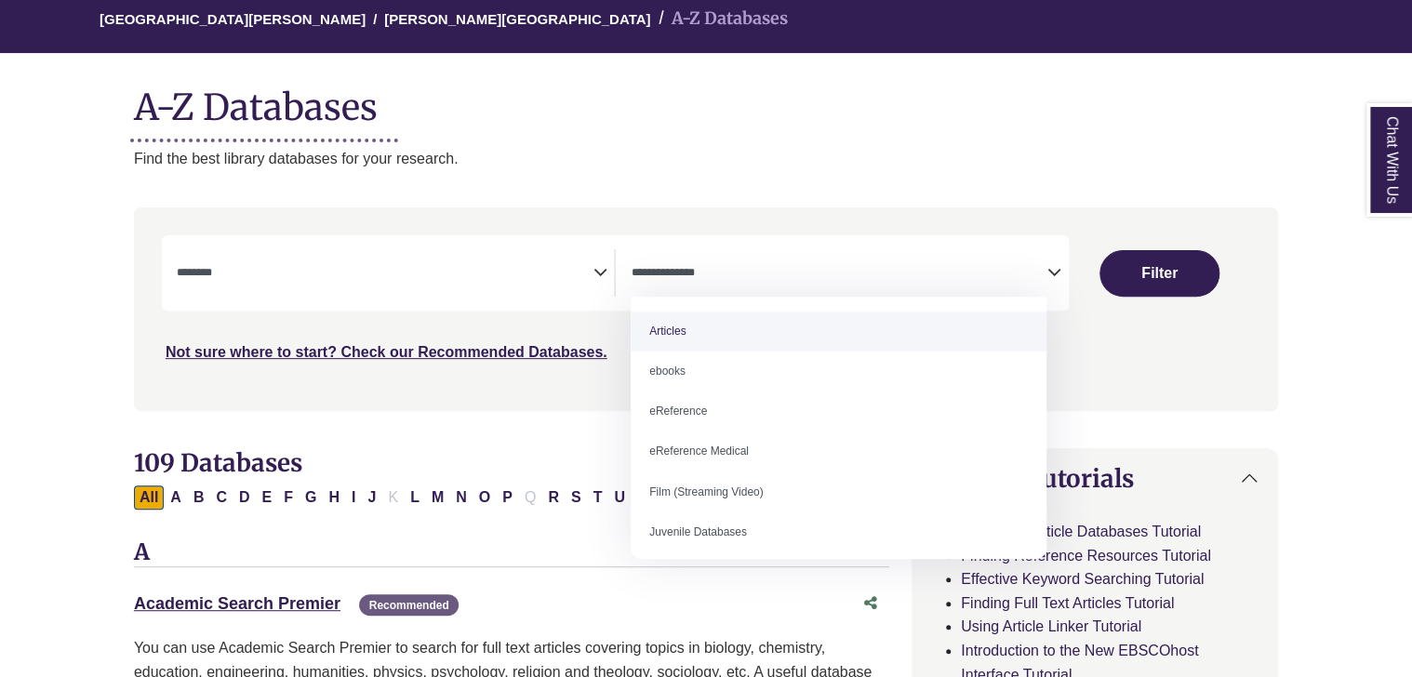
select select "*****"
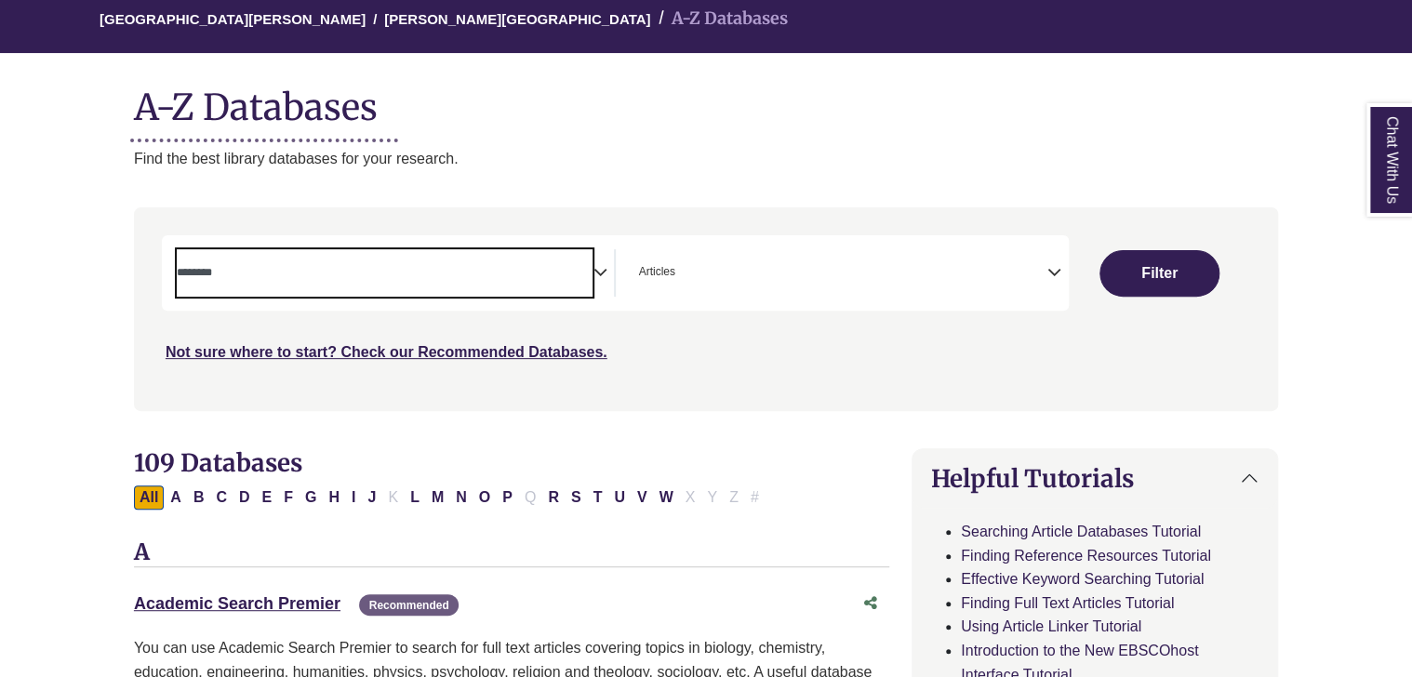
click at [525, 266] on span "Search filters" at bounding box center [385, 270] width 417 height 16
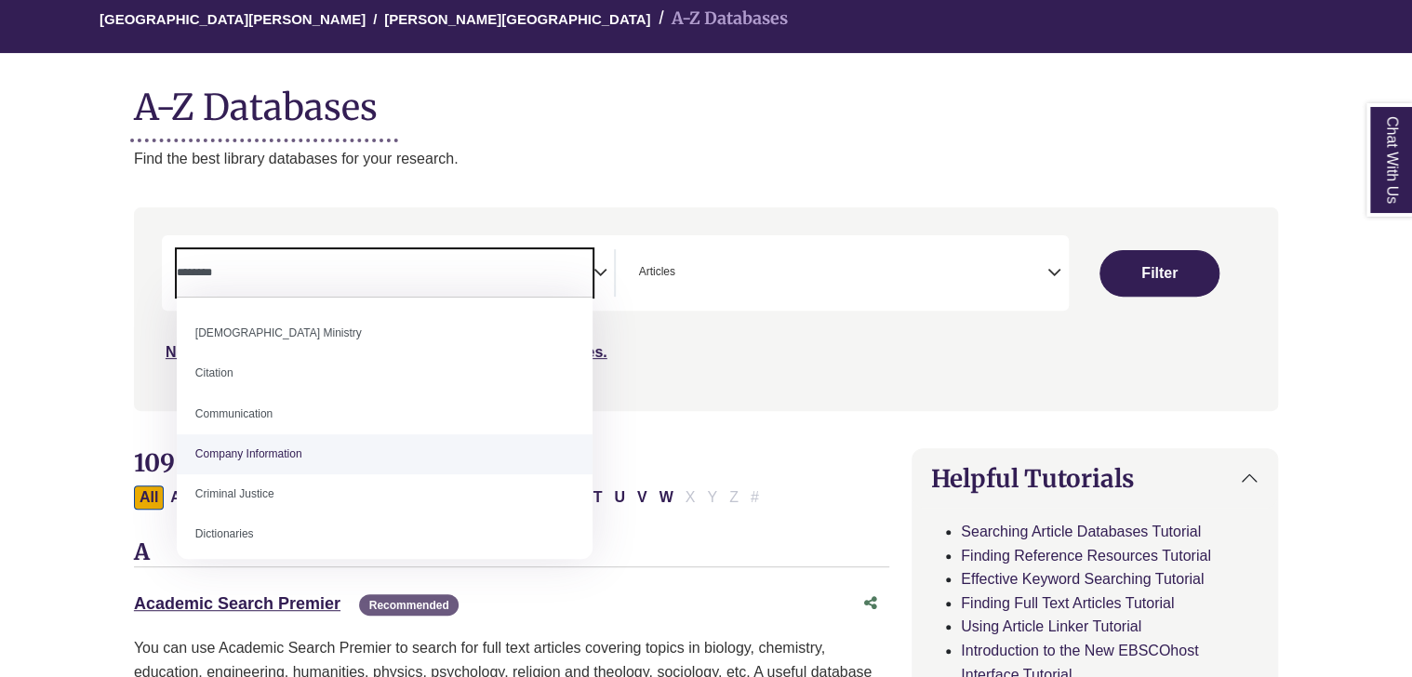
scroll to position [281, 0]
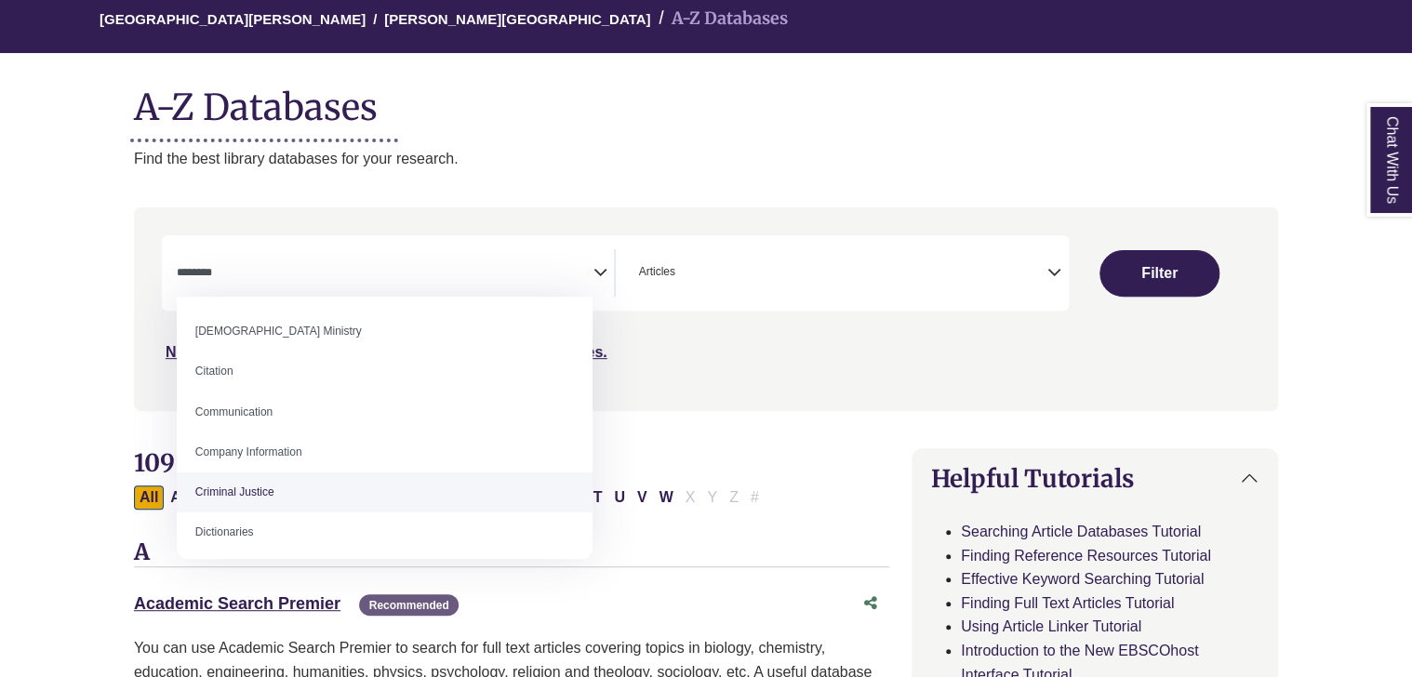
select select "******"
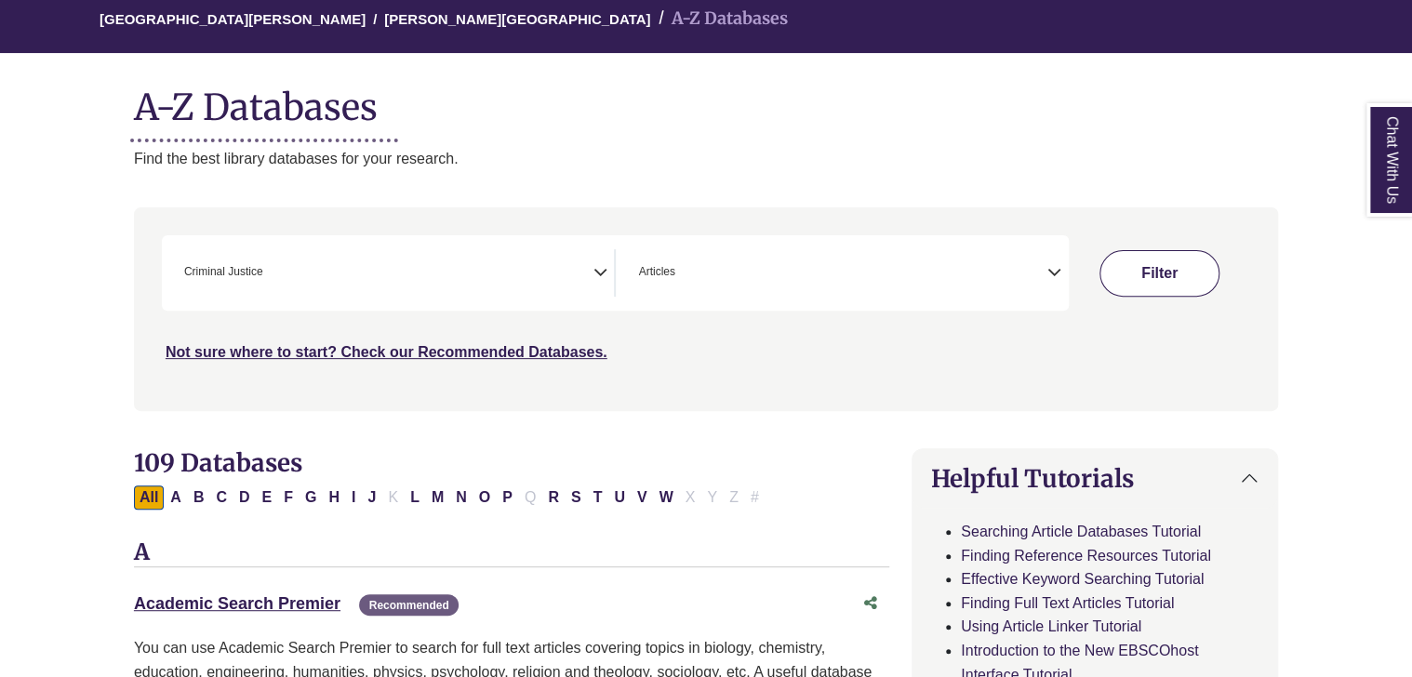
click at [1187, 272] on button "Filter" at bounding box center [1158, 273] width 119 height 46
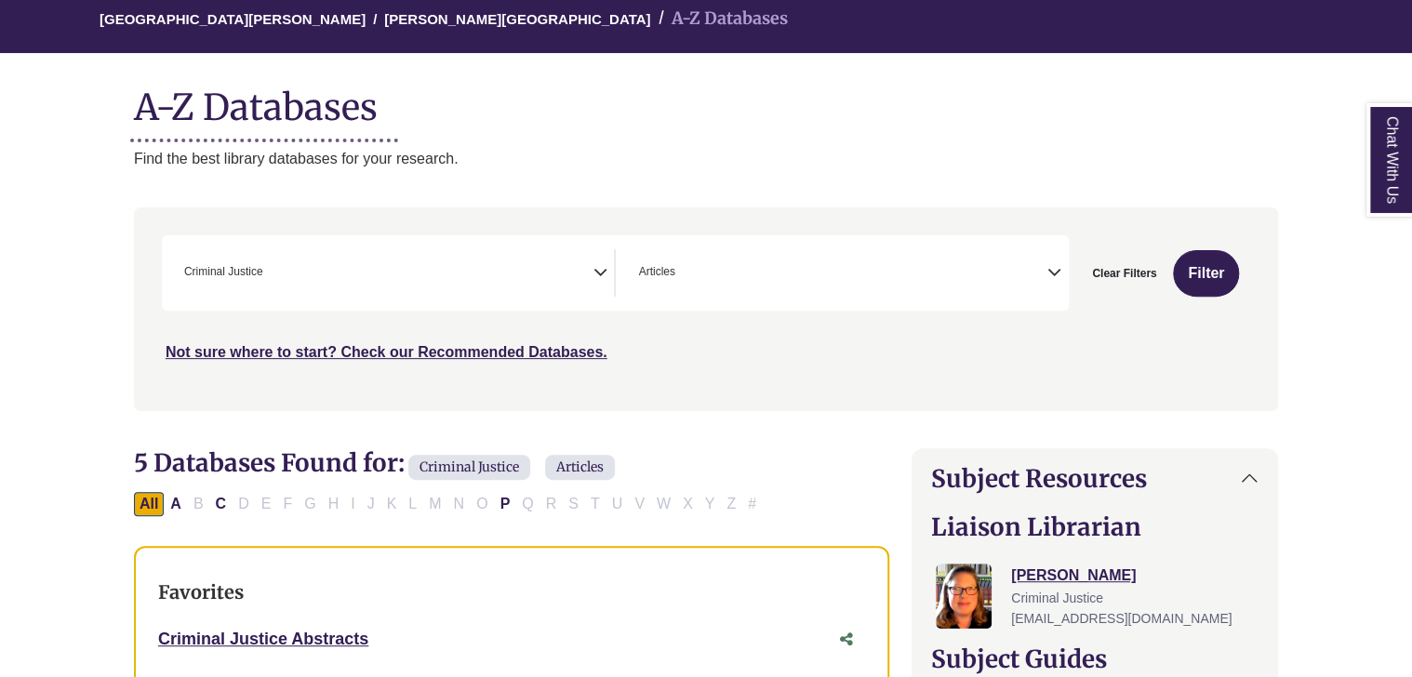
click at [867, 454] on h2 "5 Databases Found for: Criminal Justice Articles Edit Filters" at bounding box center [511, 465] width 755 height 35
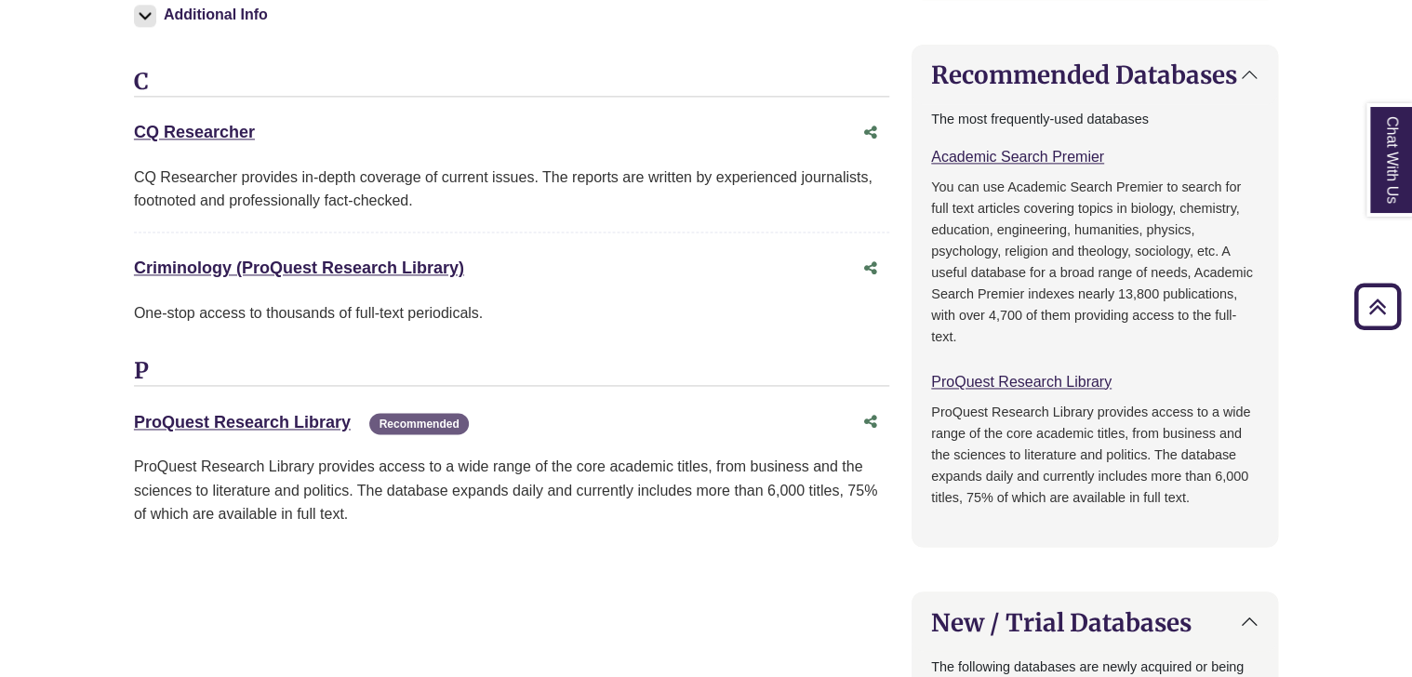
scroll to position [1238, 0]
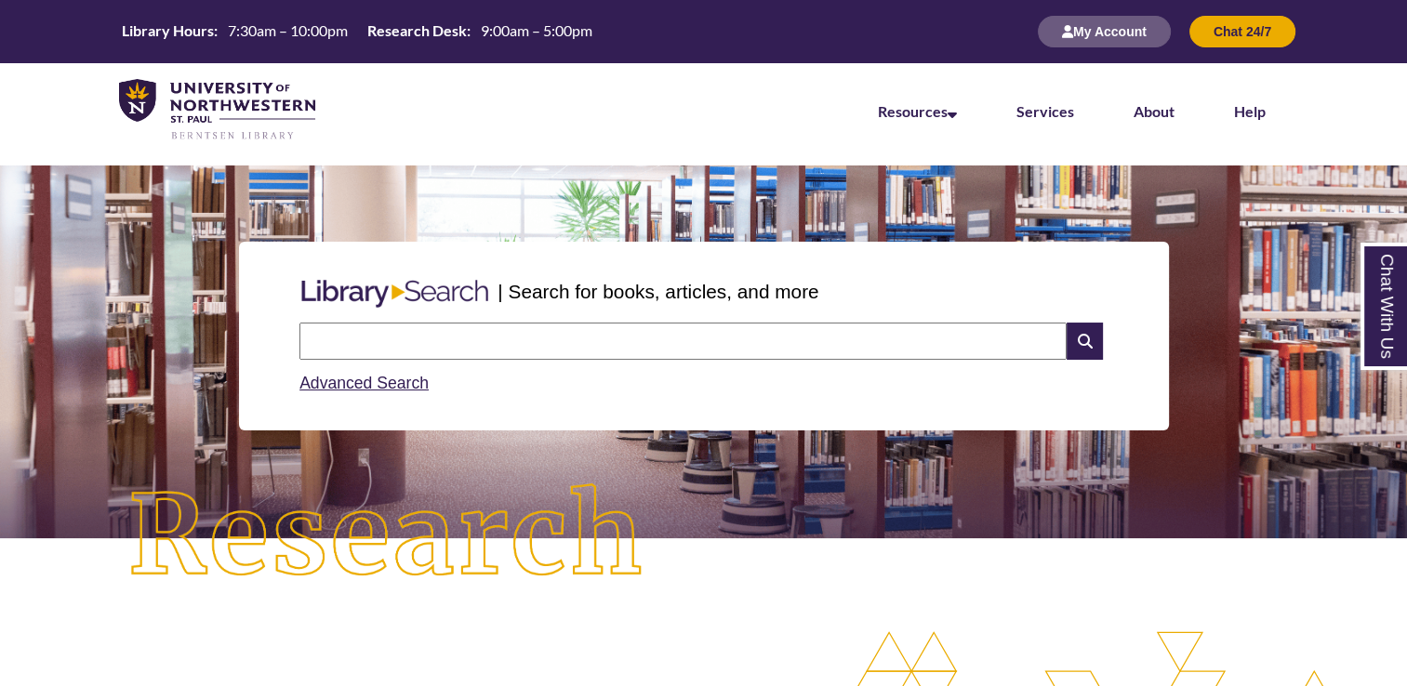
click at [736, 351] on input "text" at bounding box center [682, 341] width 767 height 37
click at [716, 424] on div "| Search for books, articles, and more Search Advanced Search" at bounding box center [704, 336] width 930 height 189
click at [744, 347] on input "text" at bounding box center [682, 341] width 767 height 37
click at [746, 340] on input "text" at bounding box center [682, 341] width 767 height 37
click at [746, 404] on div "| Search for books, articles, and more Search Advanced Search" at bounding box center [704, 336] width 930 height 189
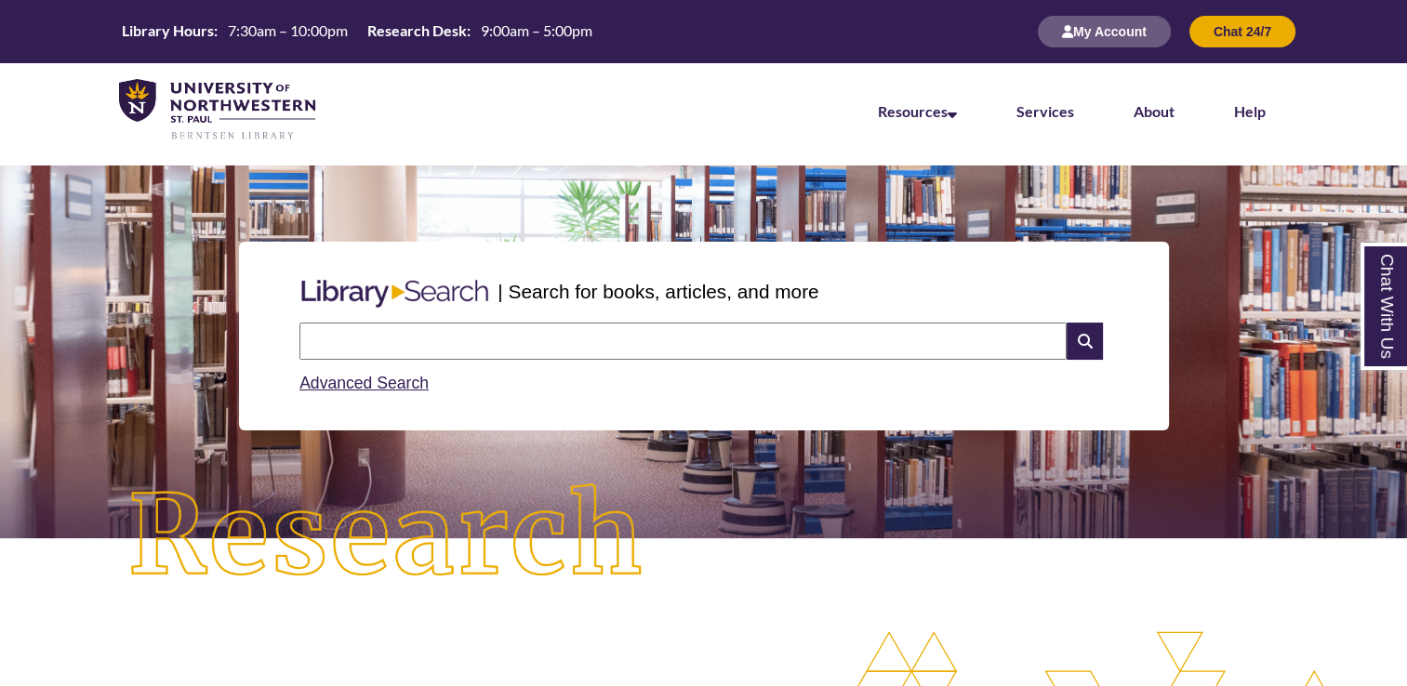
click at [757, 337] on input "text" at bounding box center [682, 341] width 767 height 37
type input "**********"
